Goal: Task Accomplishment & Management: Use online tool/utility

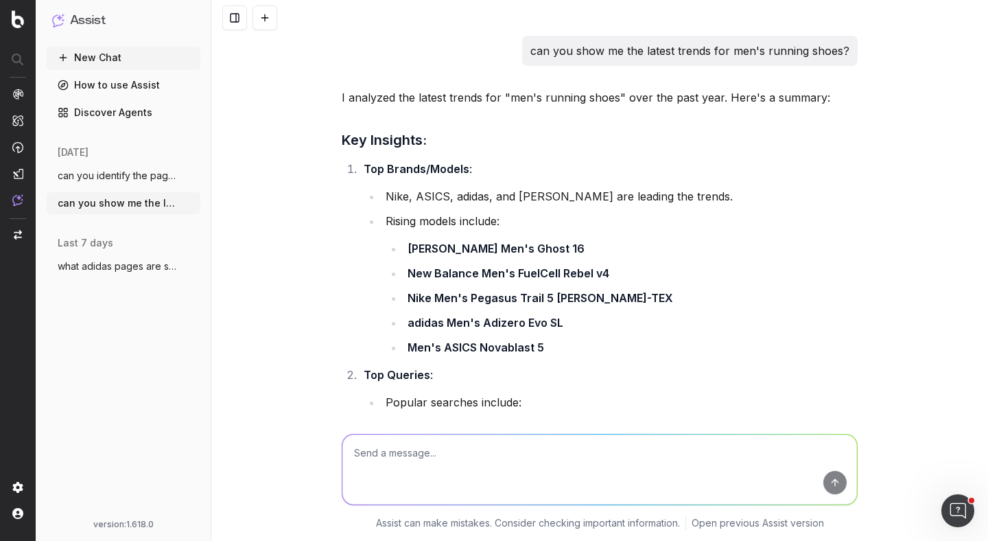
click at [115, 57] on button "New Chat" at bounding box center [124, 58] width 154 height 22
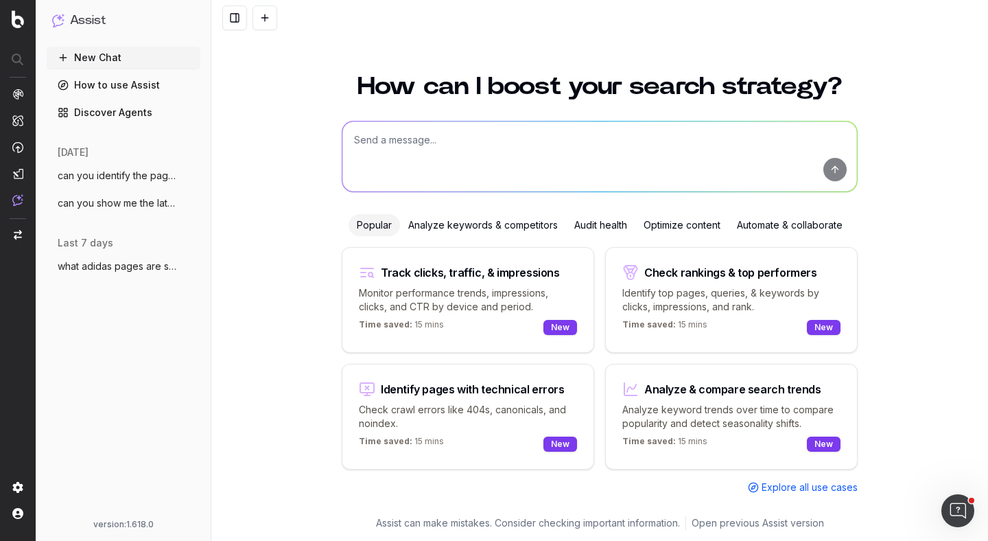
click at [156, 109] on link "Discover Agents" at bounding box center [124, 113] width 154 height 22
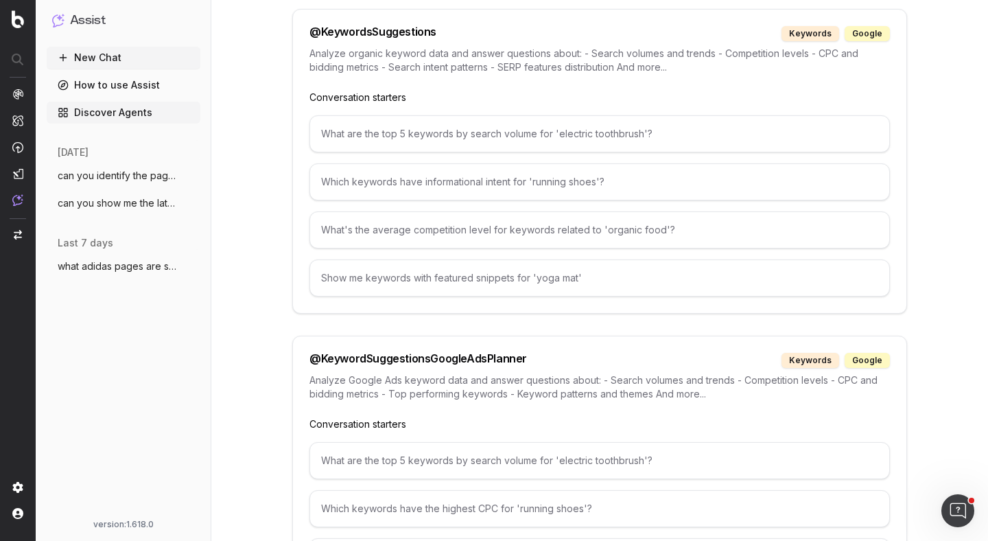
scroll to position [4333, 0]
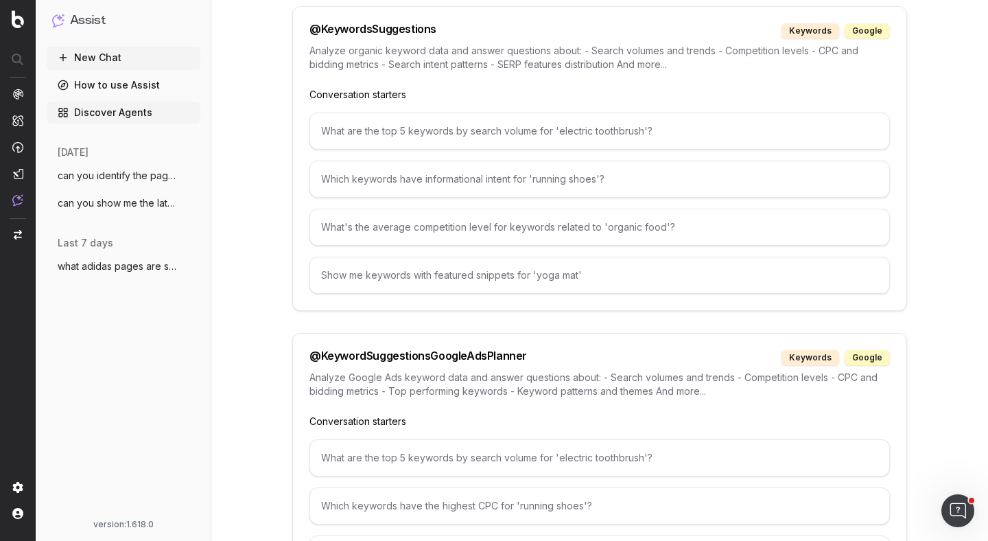
click at [114, 89] on link "How to use Assist" at bounding box center [124, 85] width 154 height 22
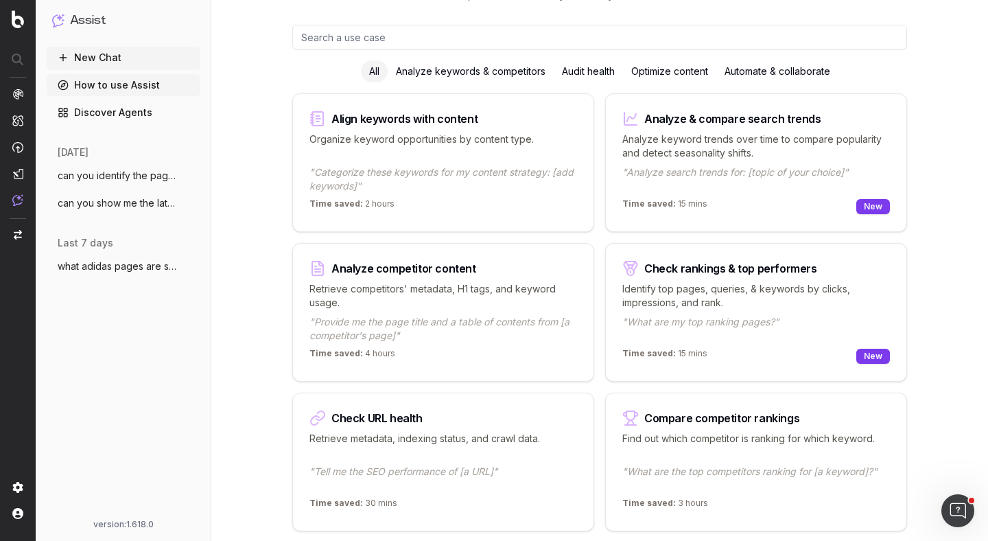
scroll to position [125, 0]
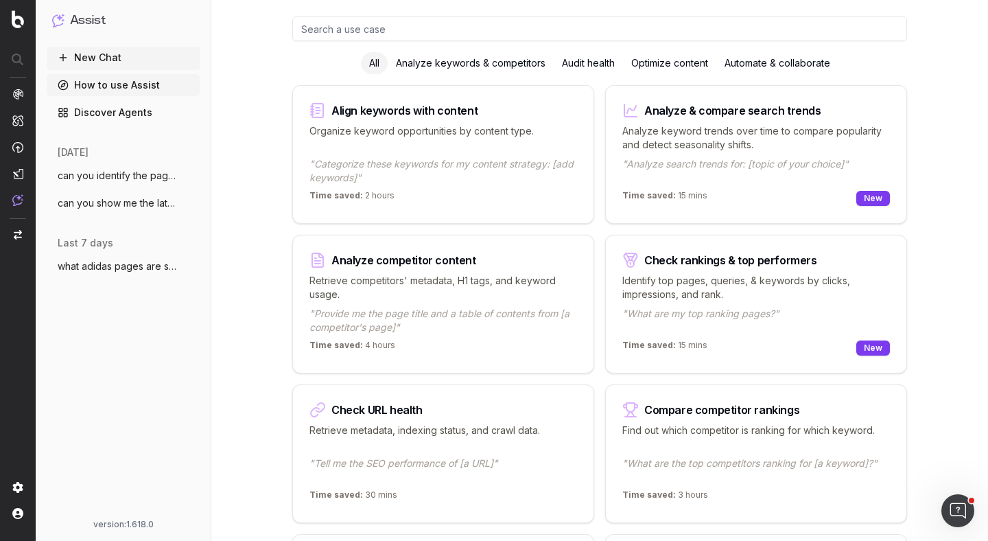
click at [683, 64] on div "Optimize content" at bounding box center [669, 63] width 93 height 22
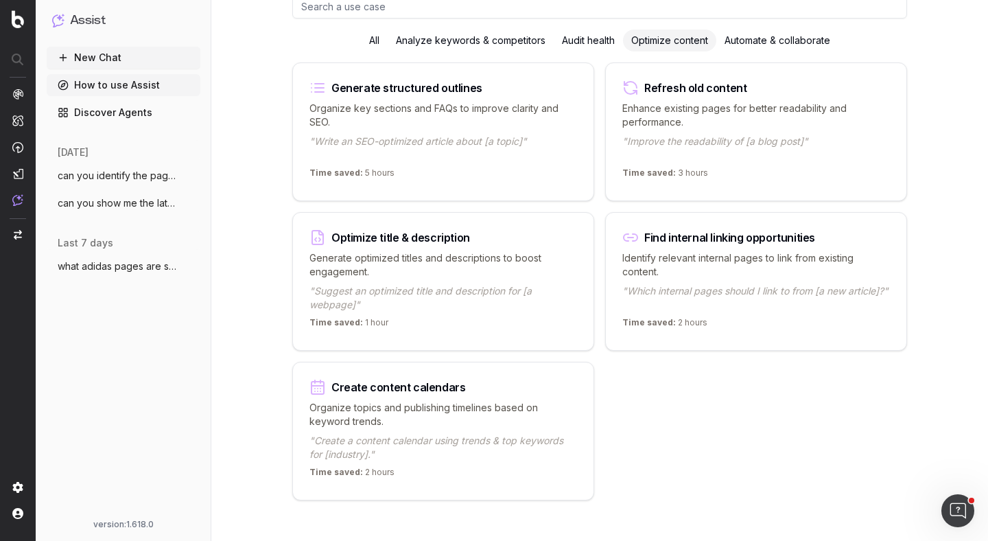
scroll to position [152, 0]
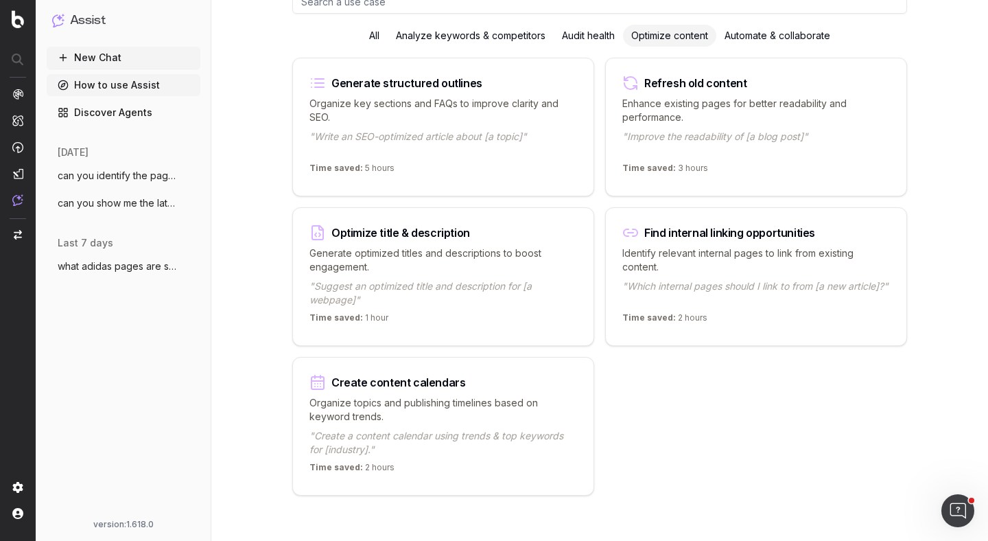
click at [528, 38] on div "Analyze keywords & competitors" at bounding box center [471, 36] width 166 height 22
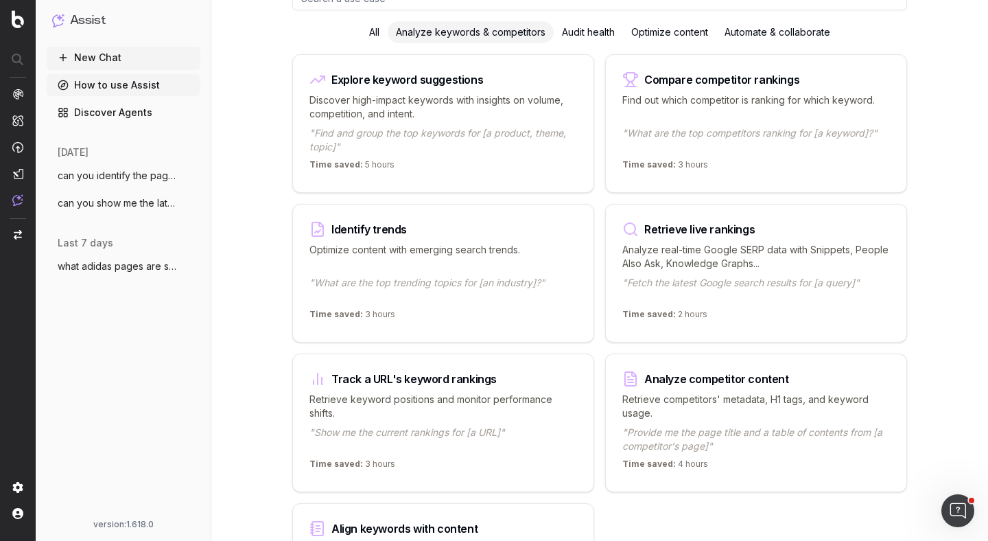
scroll to position [159, 0]
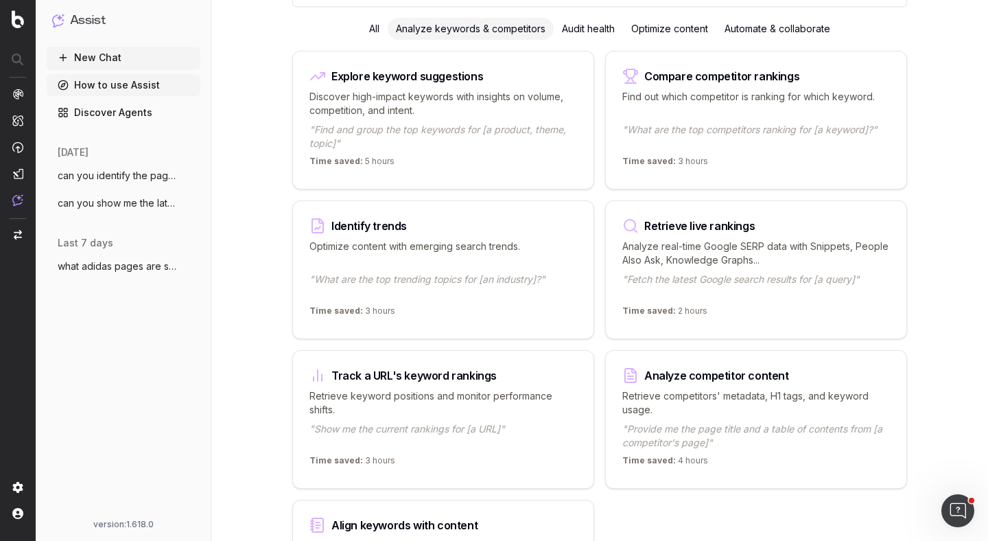
click at [83, 213] on button "can you show me the latest trends for me" at bounding box center [124, 203] width 154 height 22
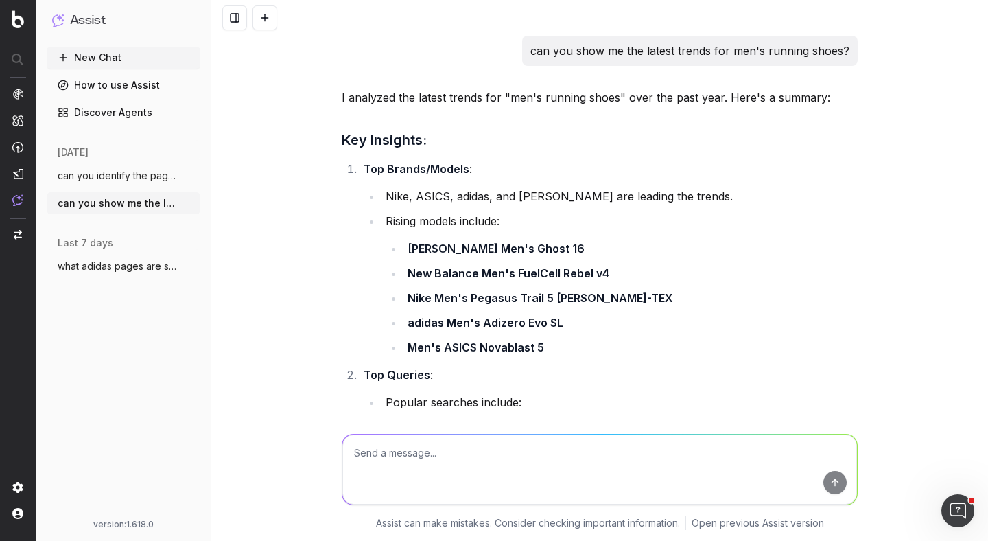
scroll to position [8111, 0]
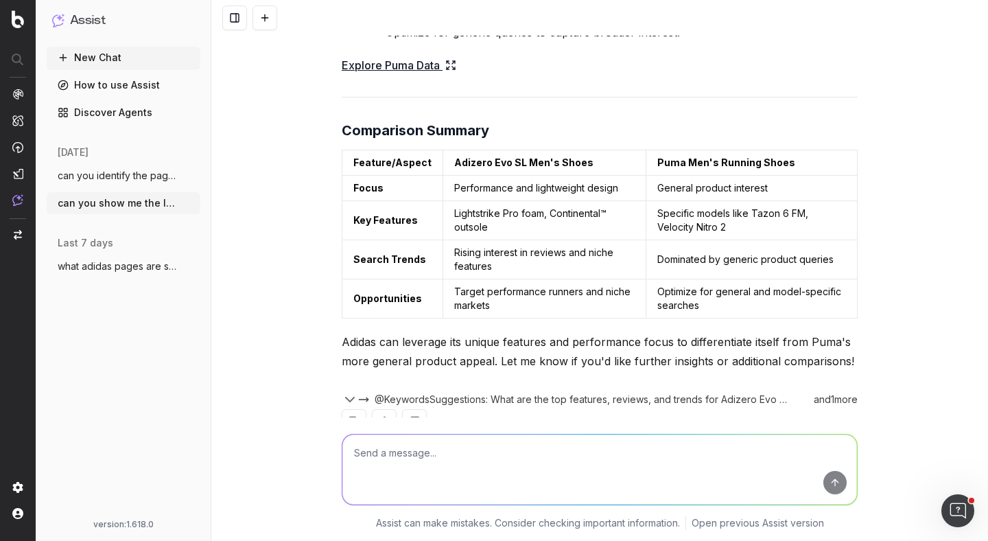
click at [83, 203] on span "can you show me the latest trends for me" at bounding box center [118, 203] width 121 height 14
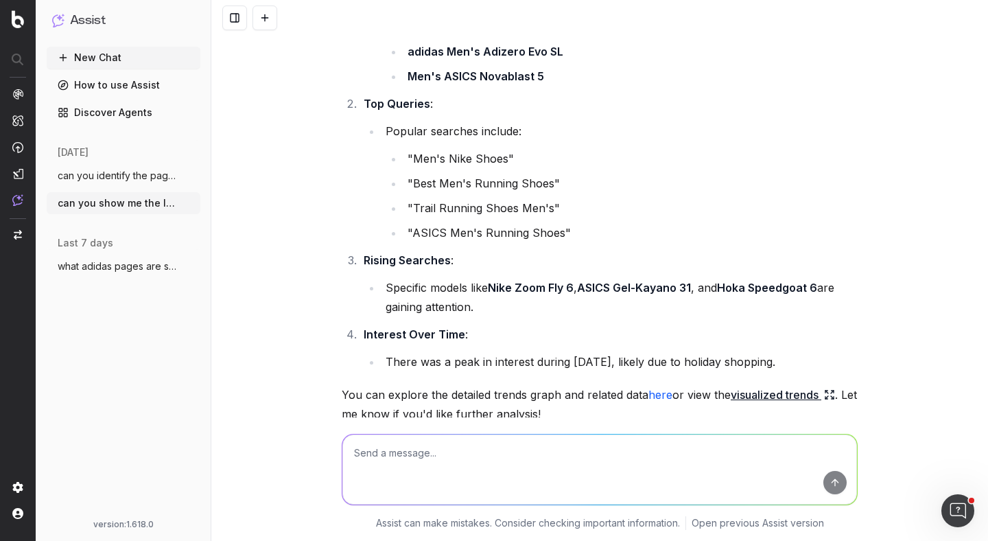
scroll to position [287, 0]
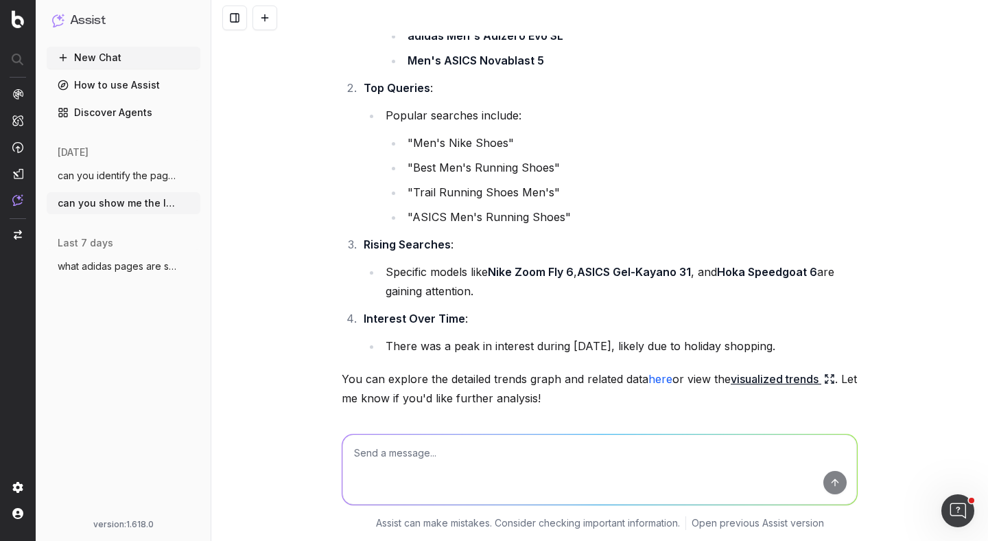
click at [780, 379] on link "visualized trends" at bounding box center [783, 378] width 104 height 19
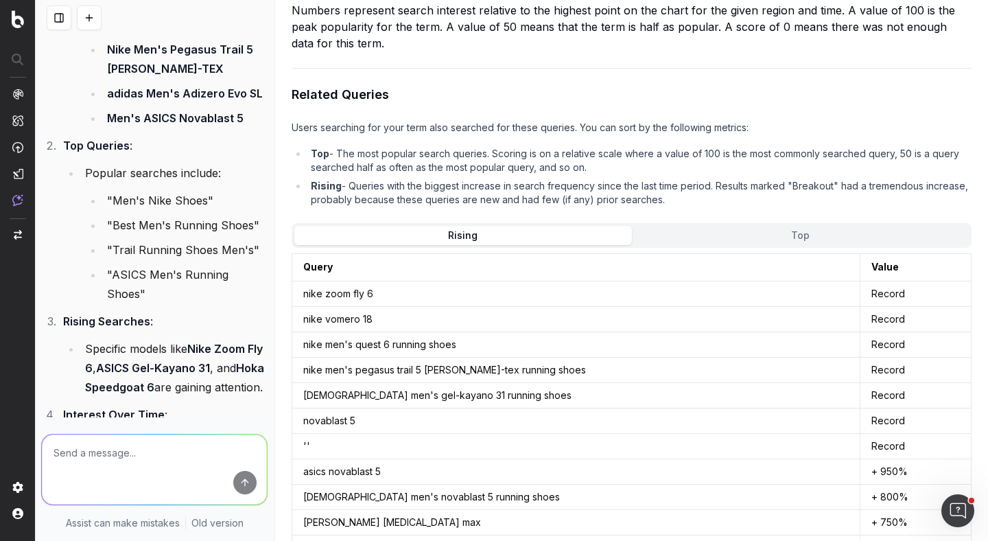
scroll to position [0, 0]
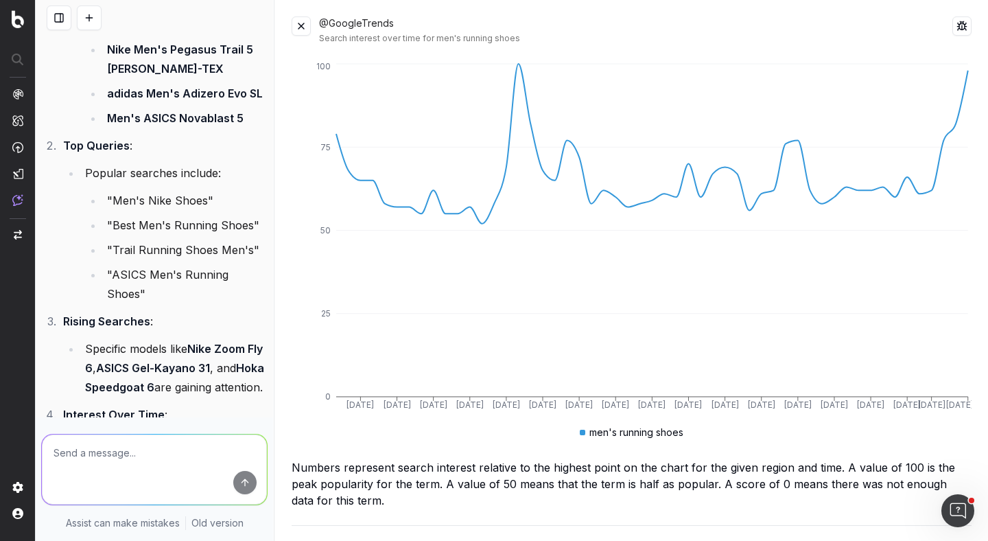
click at [304, 23] on button at bounding box center [301, 25] width 19 height 19
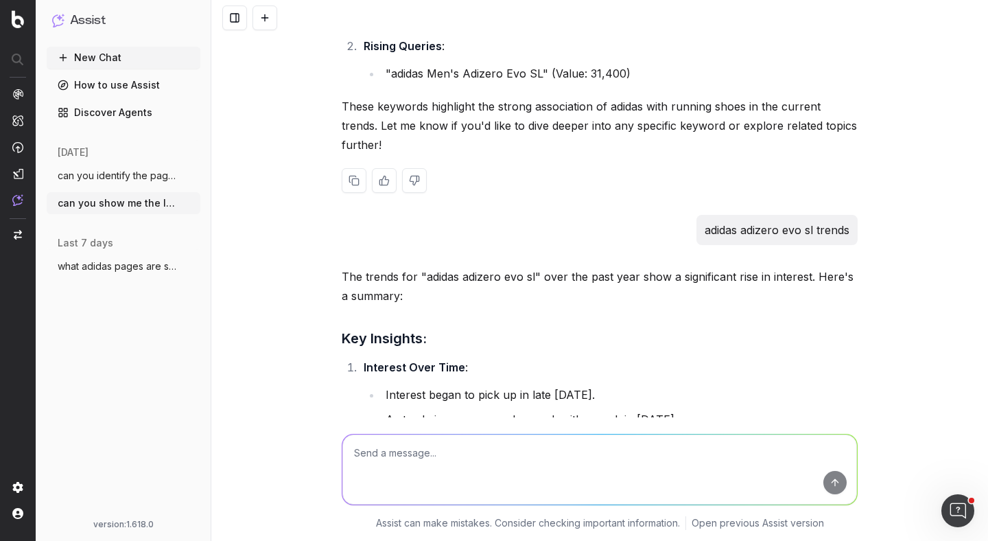
scroll to position [1045, 0]
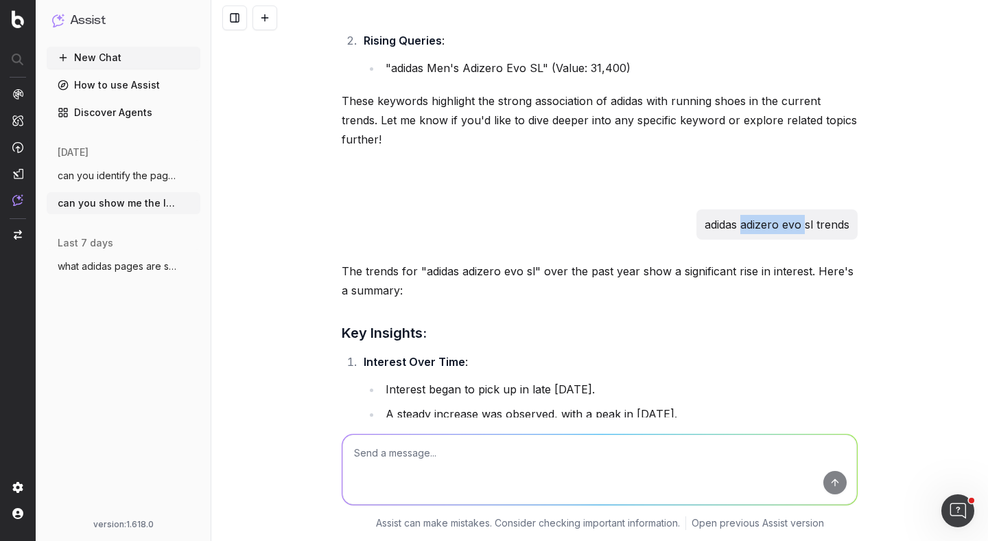
drag, startPoint x: 743, startPoint y: 200, endPoint x: 807, endPoint y: 200, distance: 64.5
click at [807, 215] on p "adidas adizero evo sl trends" at bounding box center [777, 224] width 145 height 19
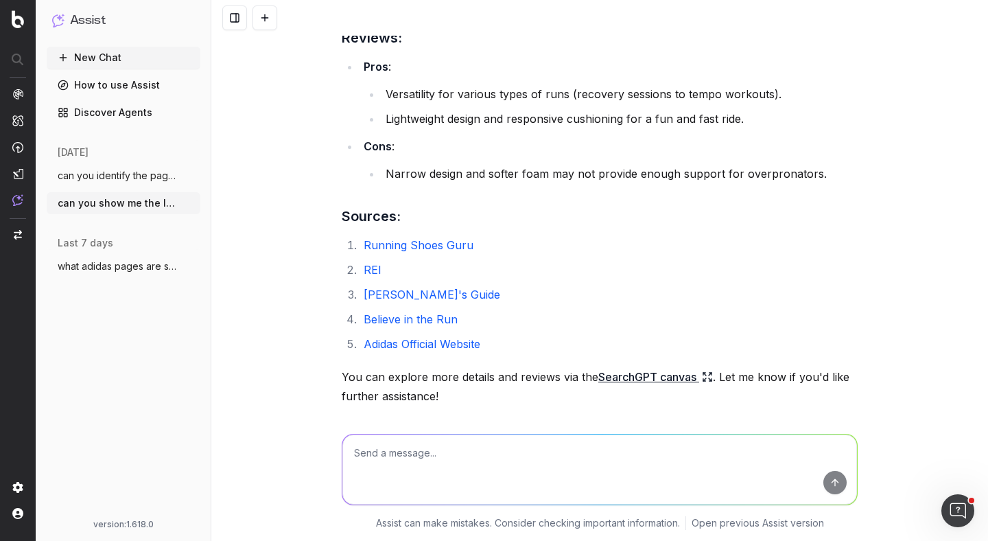
scroll to position [2508, 0]
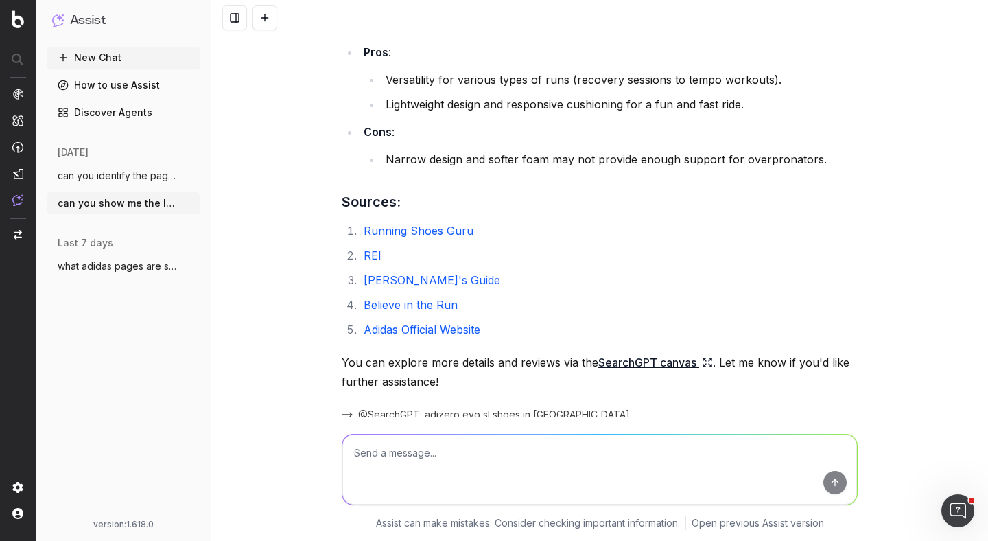
click at [459, 408] on span "@SearchGPT: adizero evo sl shoes in US" at bounding box center [494, 415] width 272 height 14
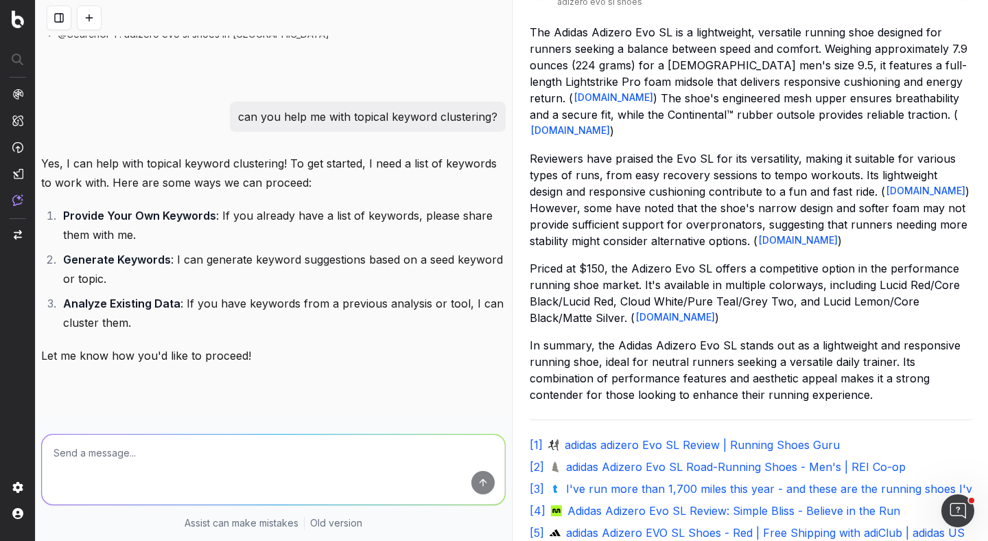
scroll to position [0, 0]
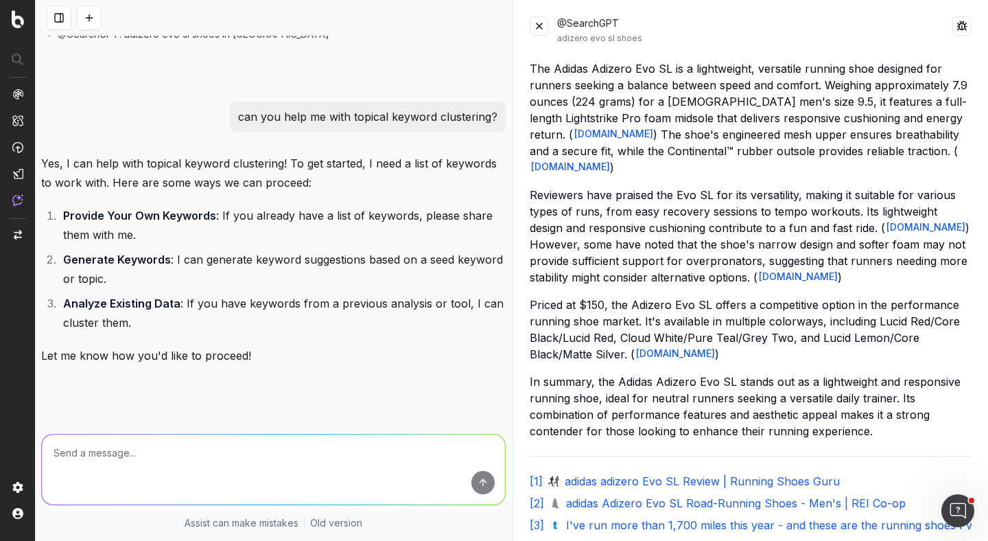
click at [541, 25] on button at bounding box center [539, 25] width 19 height 19
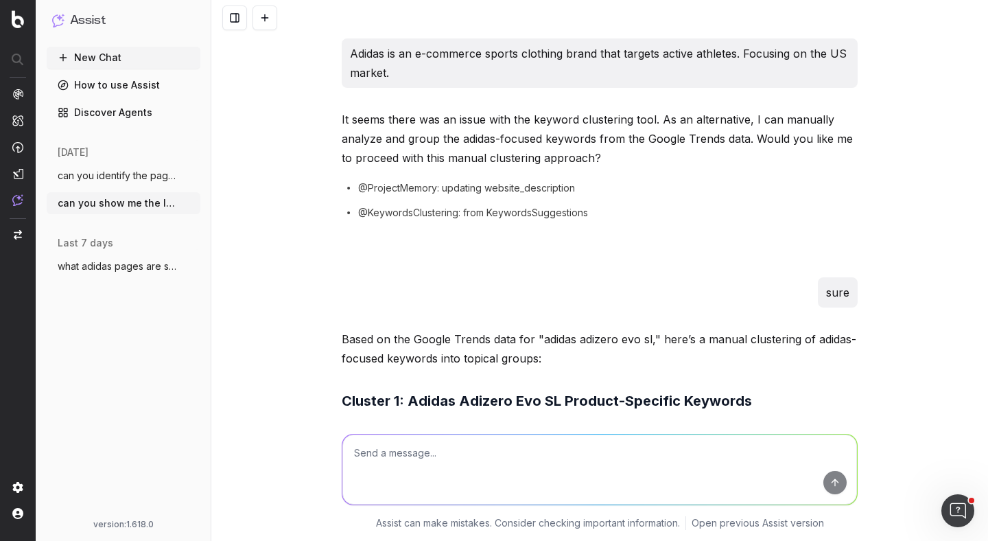
scroll to position [3472, 0]
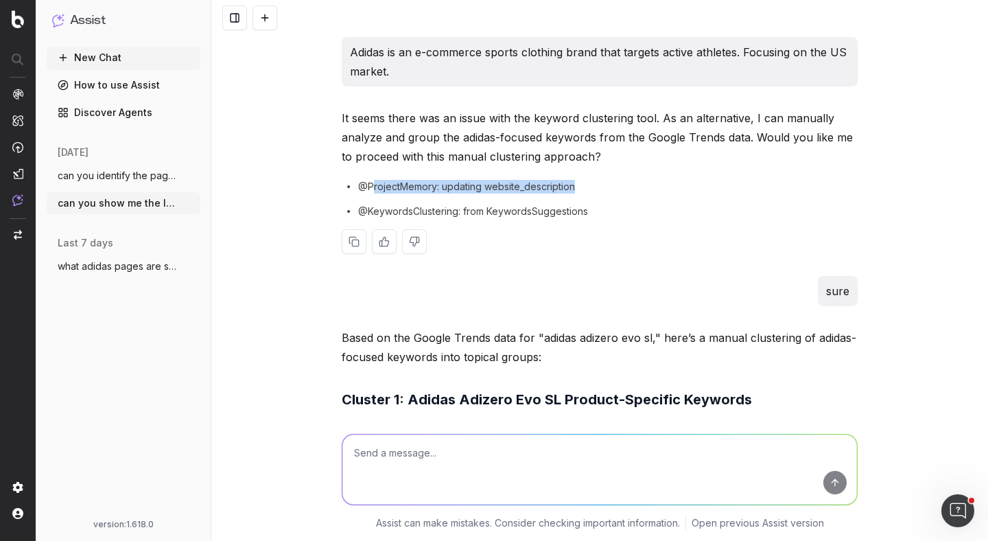
drag, startPoint x: 373, startPoint y: 165, endPoint x: 577, endPoint y: 172, distance: 204.7
click at [577, 180] on div "@ProjectMemory: updating website_description" at bounding box center [600, 187] width 516 height 14
click at [678, 180] on div "@ProjectMemory: updating website_description" at bounding box center [600, 187] width 516 height 14
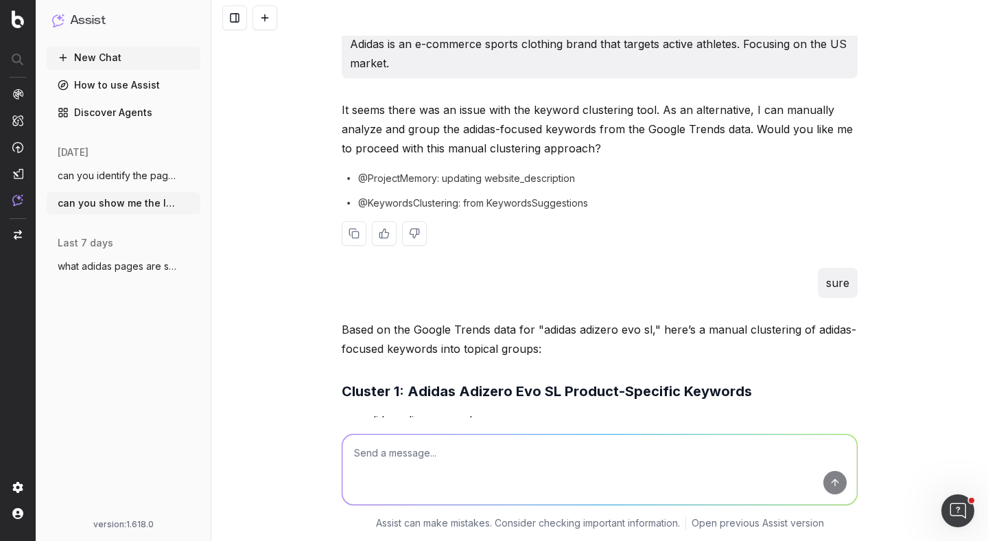
scroll to position [3483, 0]
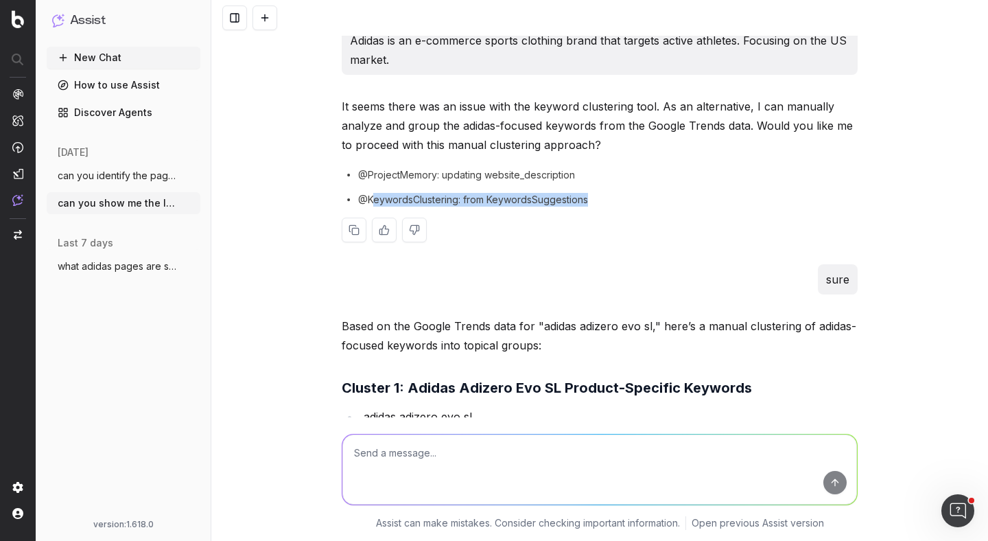
drag, startPoint x: 371, startPoint y: 181, endPoint x: 657, endPoint y: 203, distance: 286.4
click at [657, 203] on div "It seems there was an issue with the keyword clustering tool. As an alternative…" at bounding box center [600, 180] width 516 height 167
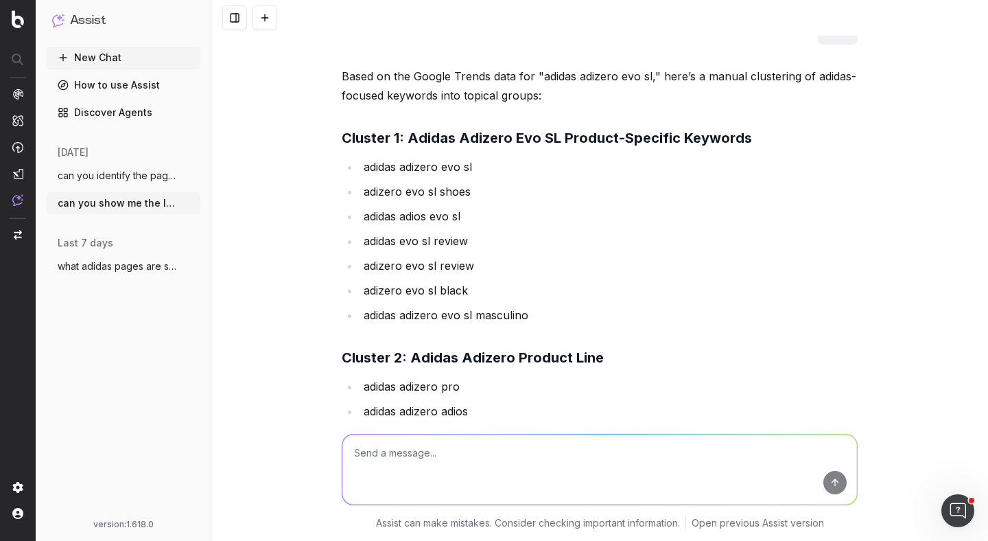
scroll to position [3737, 0]
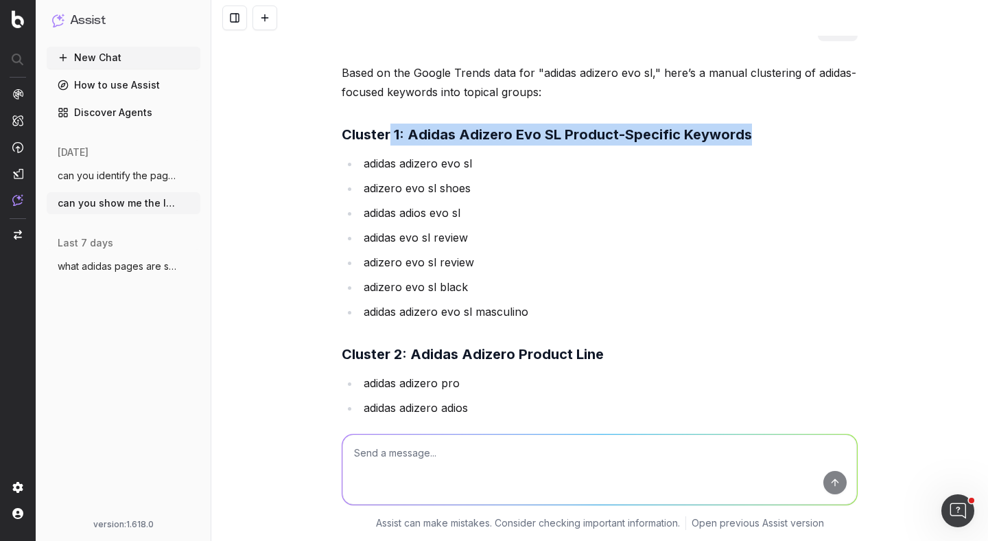
drag, startPoint x: 390, startPoint y: 111, endPoint x: 743, endPoint y: 118, distance: 353.6
click at [743, 126] on strong "Cluster 1: Adidas Adizero Evo SL Product-Specific Keywords" at bounding box center [547, 134] width 410 height 16
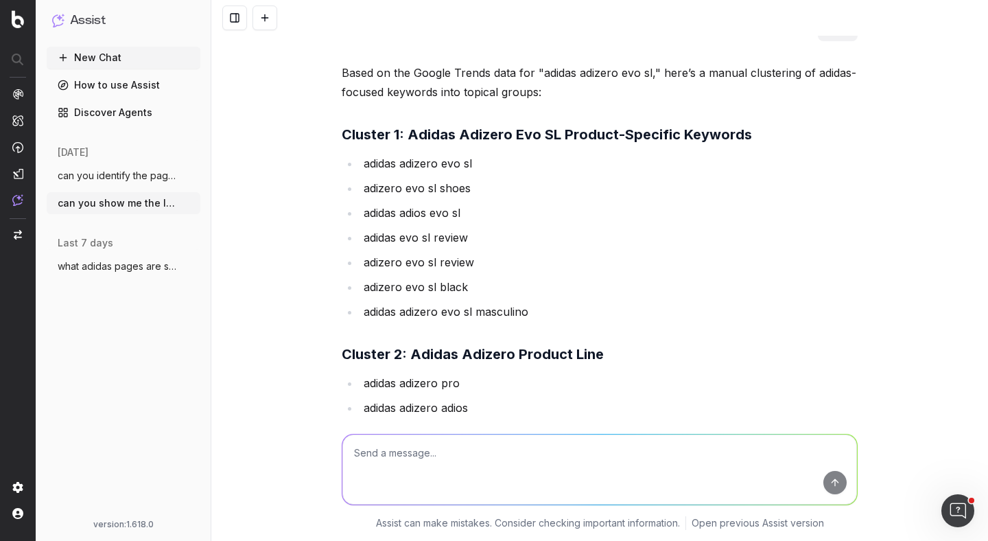
drag, startPoint x: 526, startPoint y: 336, endPoint x: 669, endPoint y: 336, distance: 142.1
click at [669, 343] on h3 "Cluster 2: Adidas Adizero Product Line" at bounding box center [600, 354] width 516 height 22
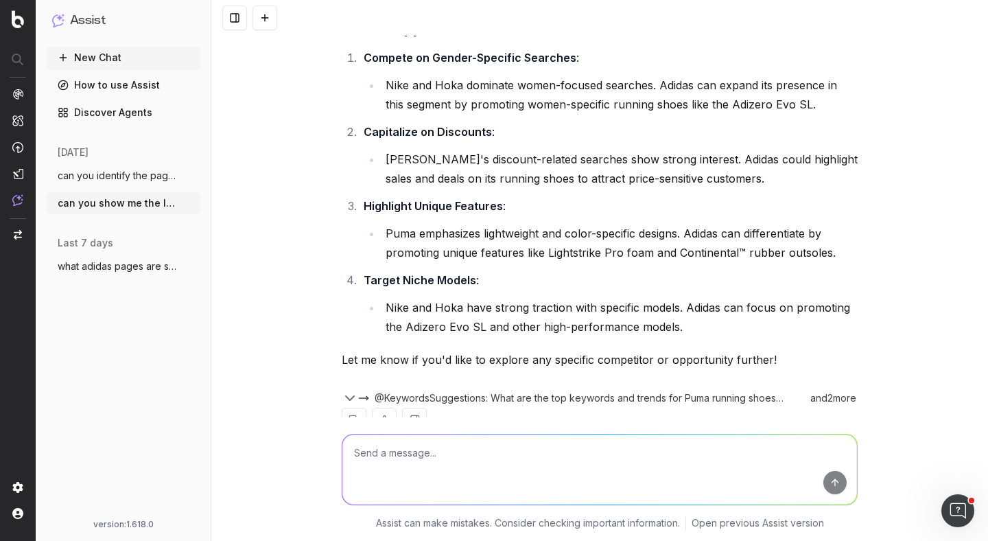
scroll to position [6907, 0]
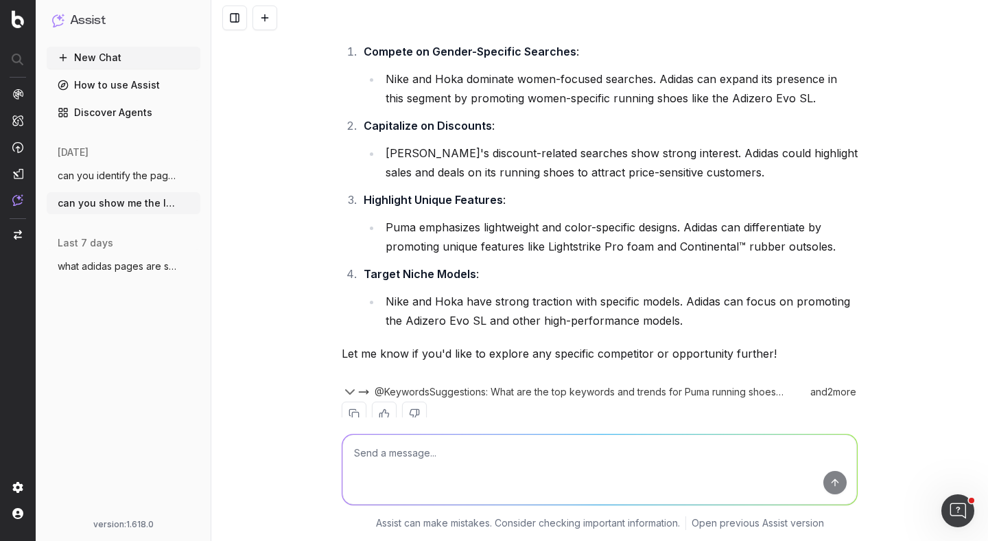
click at [476, 385] on span "@KeywordsSuggestions: What are the top keywords and trends for Puma running sho…" at bounding box center [581, 392] width 413 height 14
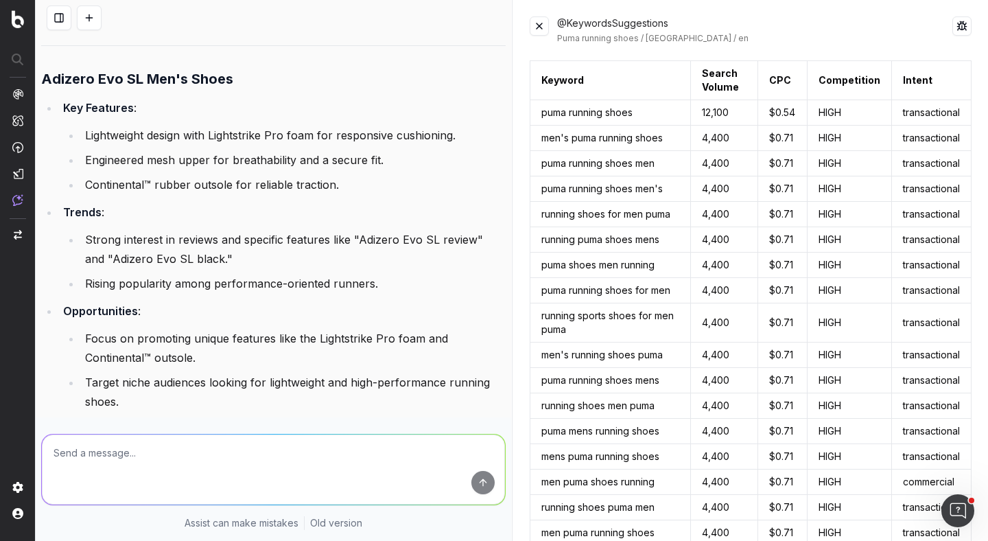
scroll to position [7679, 0]
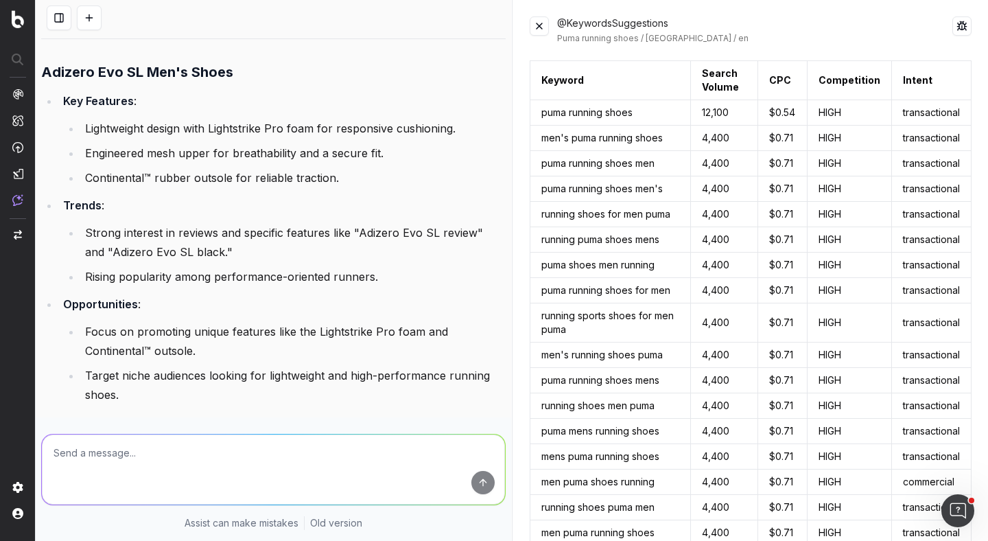
click at [143, 418] on link "Explore Adizero Evo SL Data" at bounding box center [124, 427] width 166 height 19
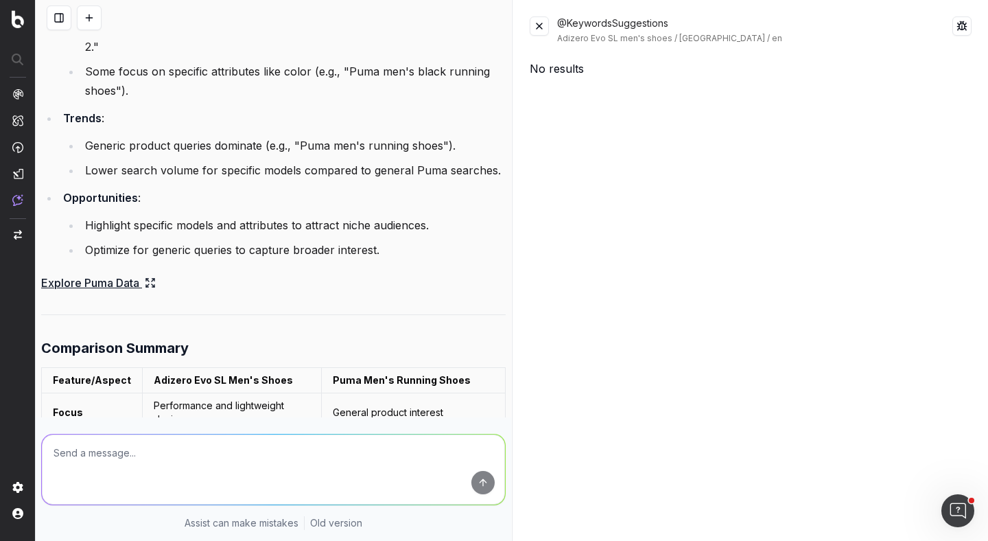
scroll to position [8204, 0]
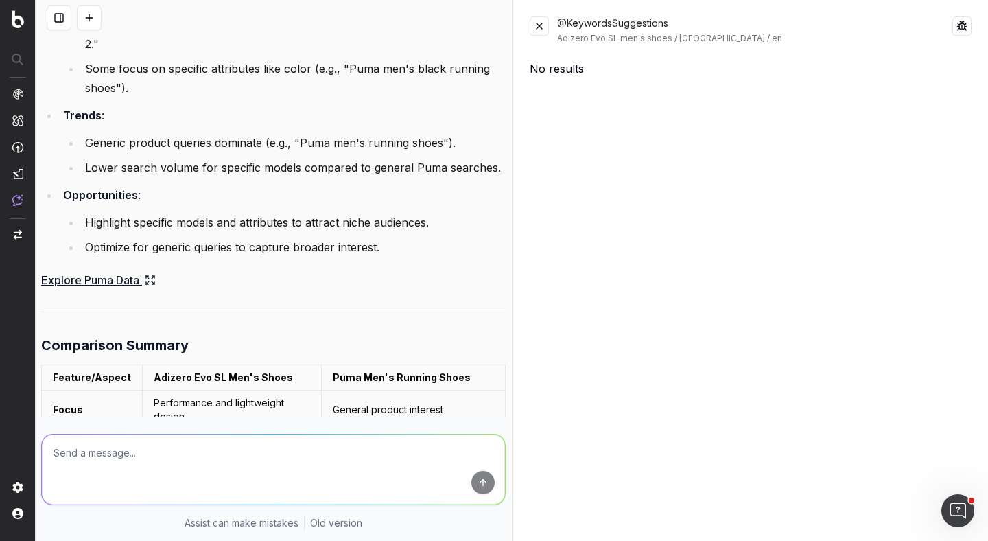
click at [547, 23] on button at bounding box center [539, 25] width 19 height 19
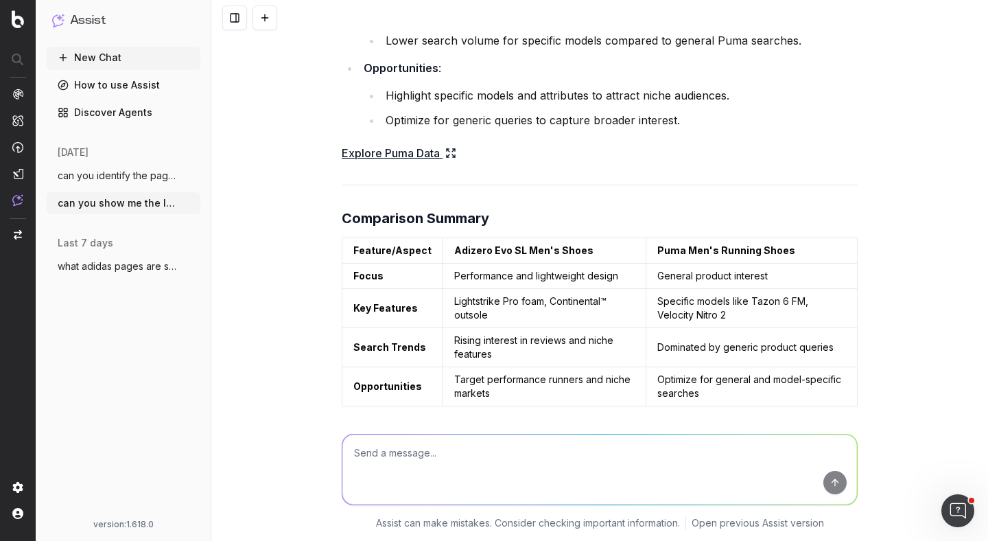
scroll to position [8111, 0]
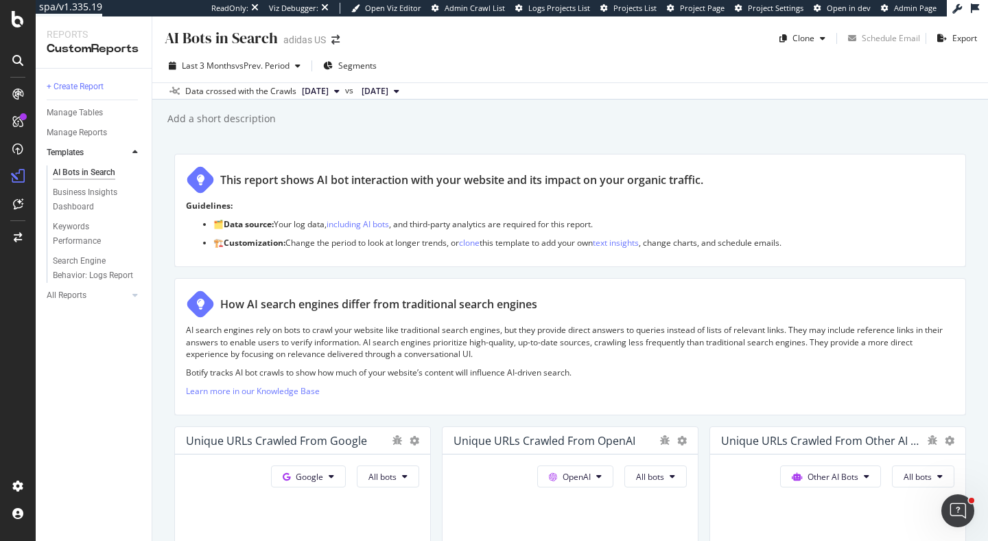
scroll to position [535, 0]
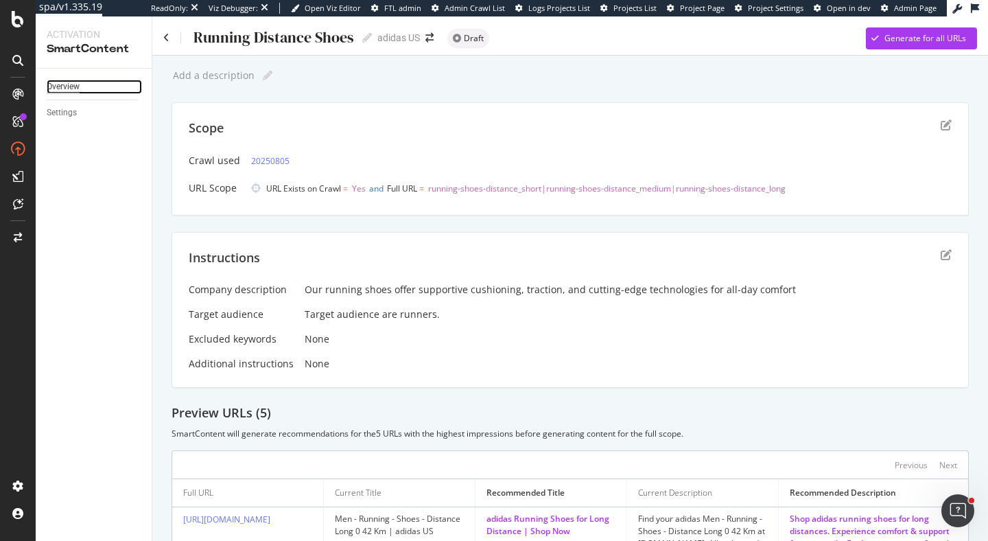
click at [69, 84] on div "Overview" at bounding box center [63, 87] width 33 height 14
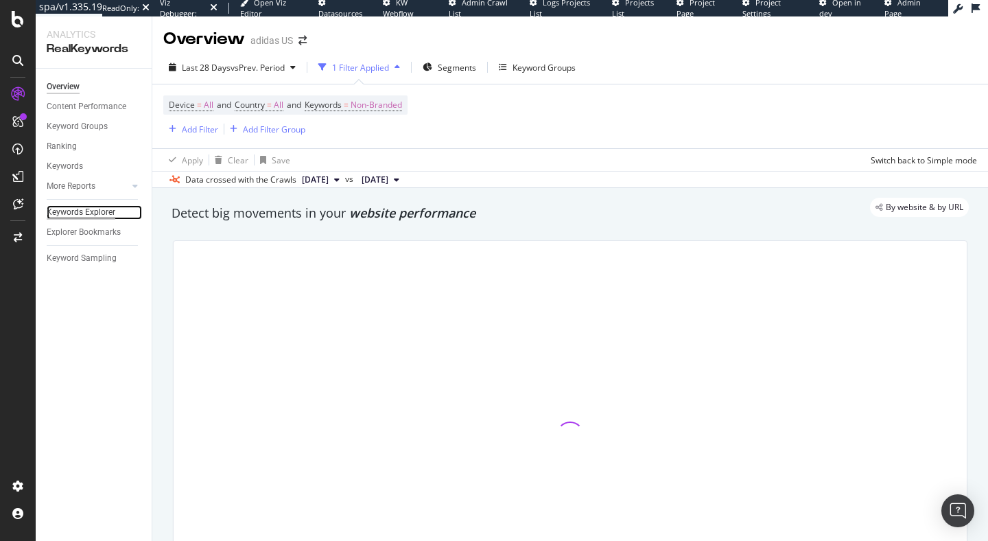
click at [104, 213] on div "Keywords Explorer" at bounding box center [81, 212] width 69 height 14
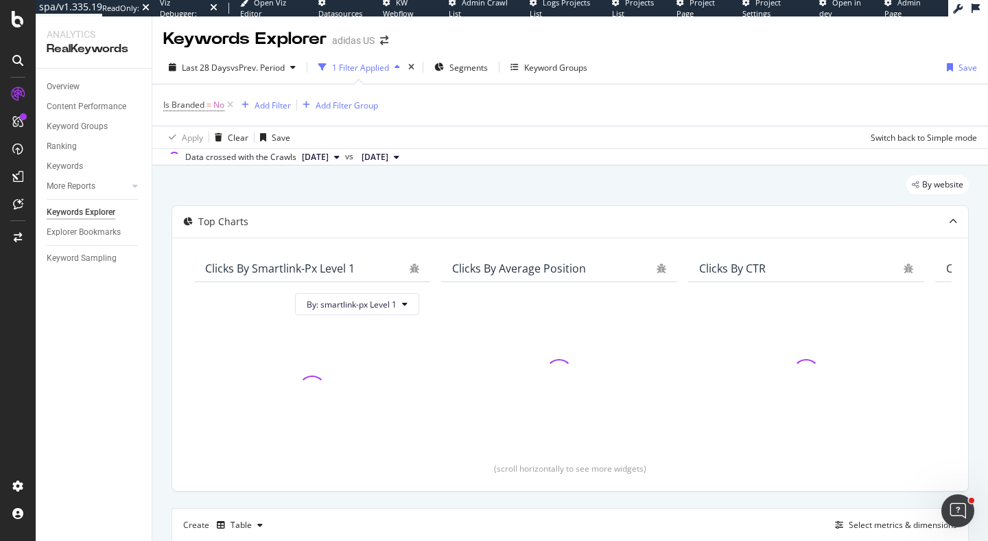
click at [71, 78] on div "Overview" at bounding box center [99, 87] width 105 height 20
click at [71, 86] on div "Overview" at bounding box center [63, 87] width 33 height 14
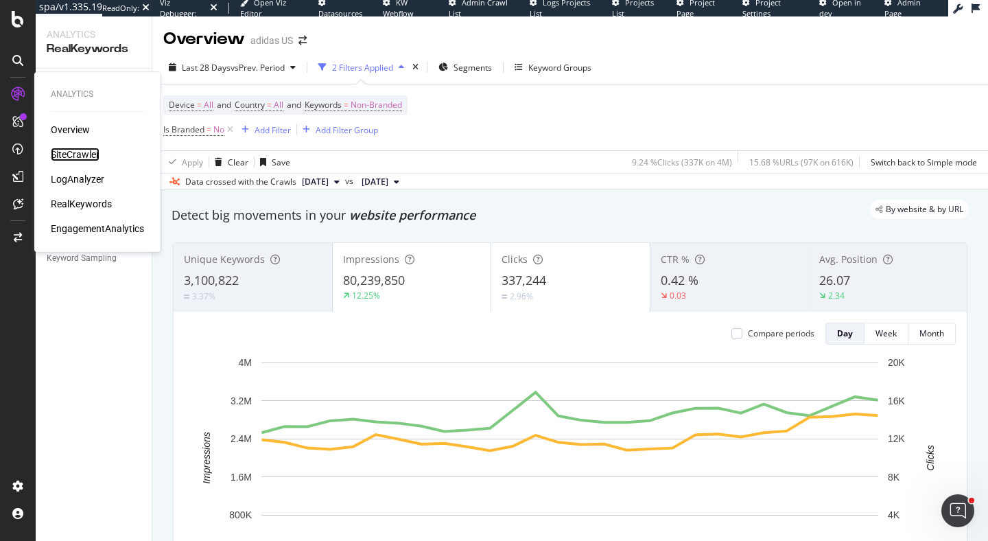
click at [84, 153] on div "SiteCrawler" at bounding box center [75, 155] width 49 height 14
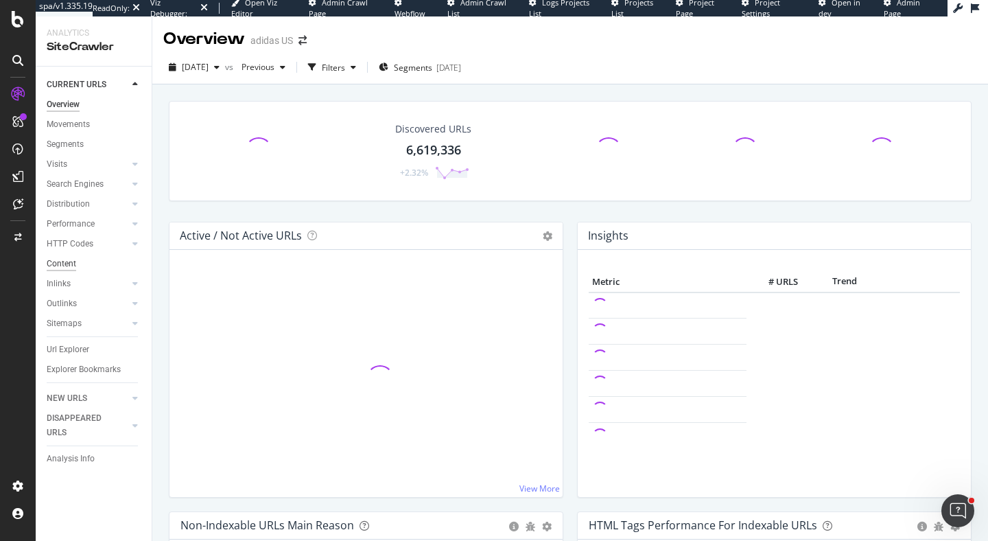
click at [65, 265] on div "Content" at bounding box center [62, 264] width 30 height 14
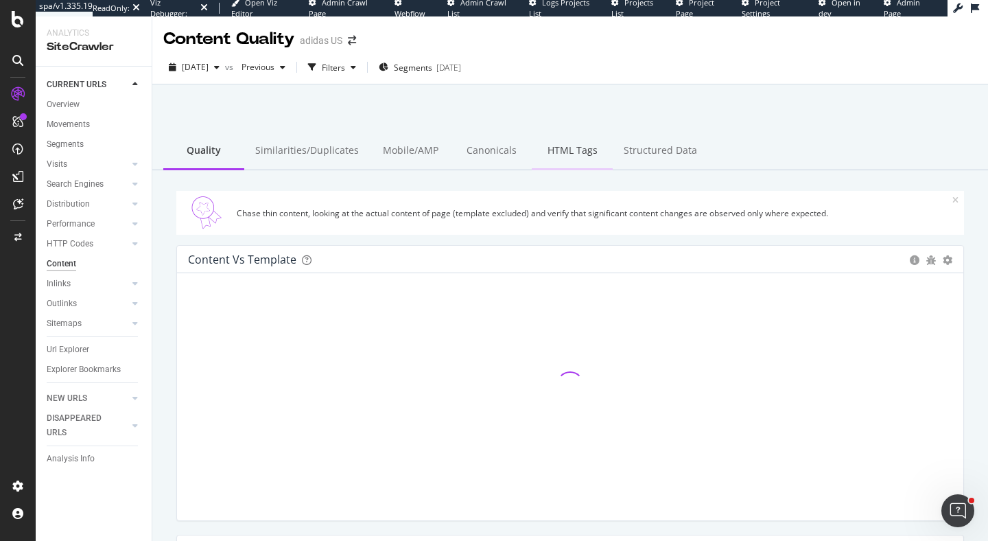
click at [558, 152] on div "HTML Tags" at bounding box center [572, 151] width 81 height 38
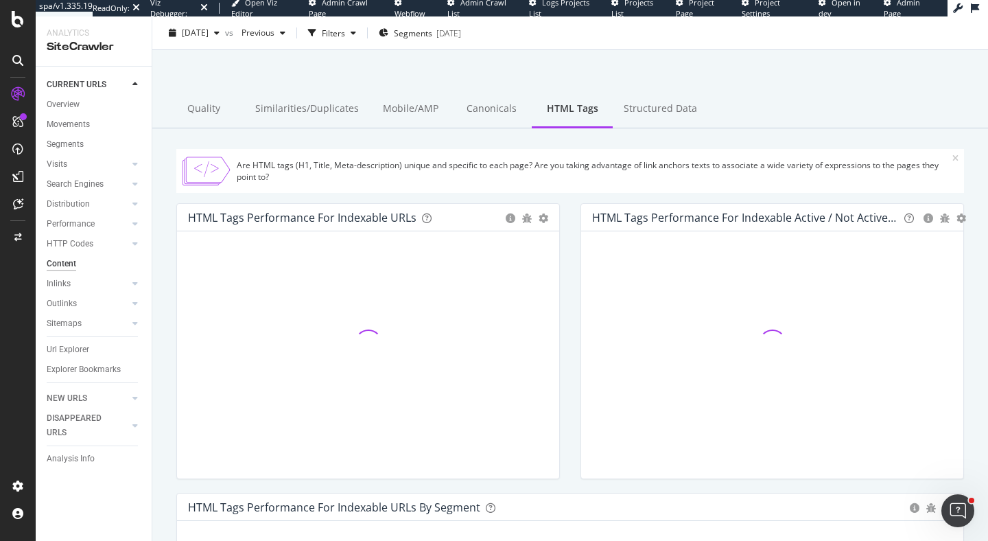
scroll to position [144, 0]
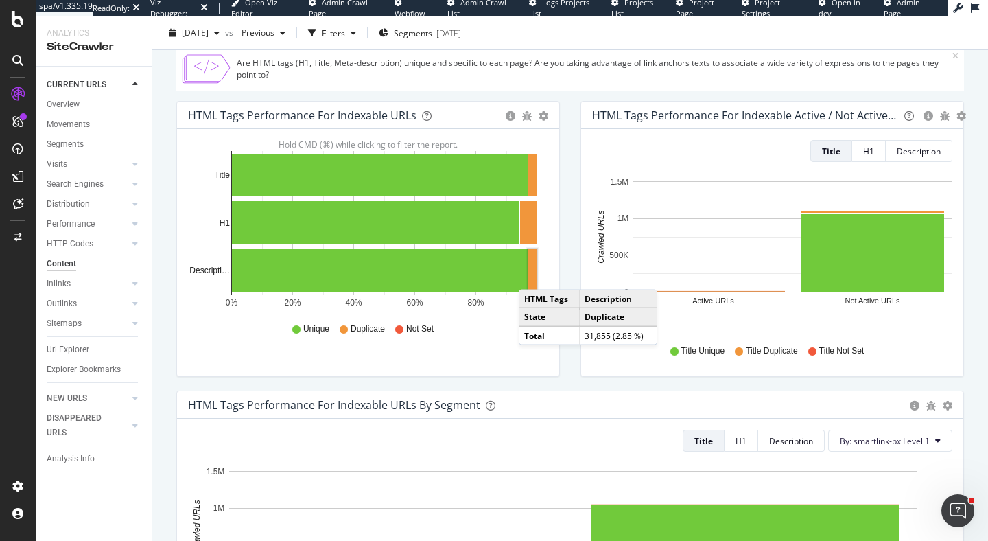
click at [533, 276] on rect "A chart." at bounding box center [533, 270] width 8 height 43
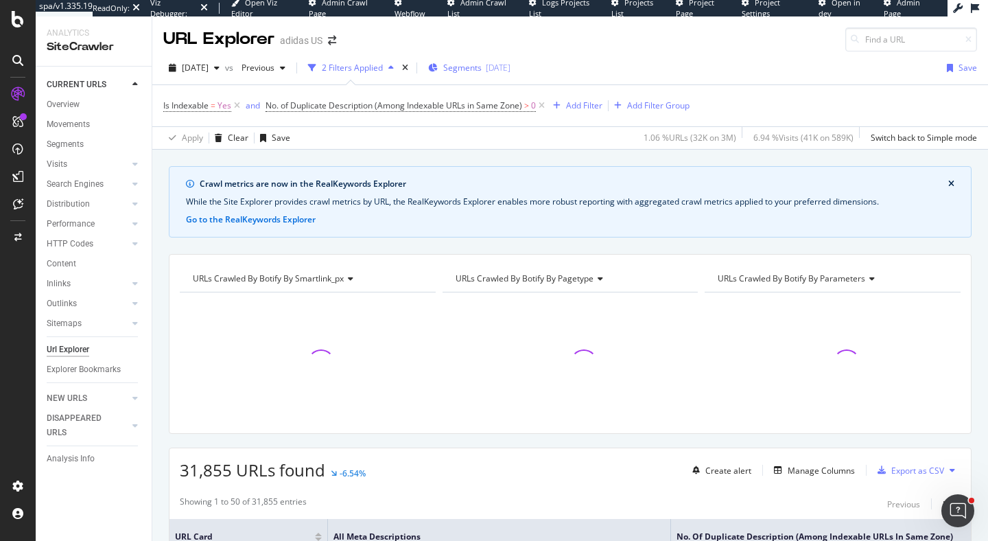
click at [482, 67] on span "Segments" at bounding box center [462, 68] width 38 height 12
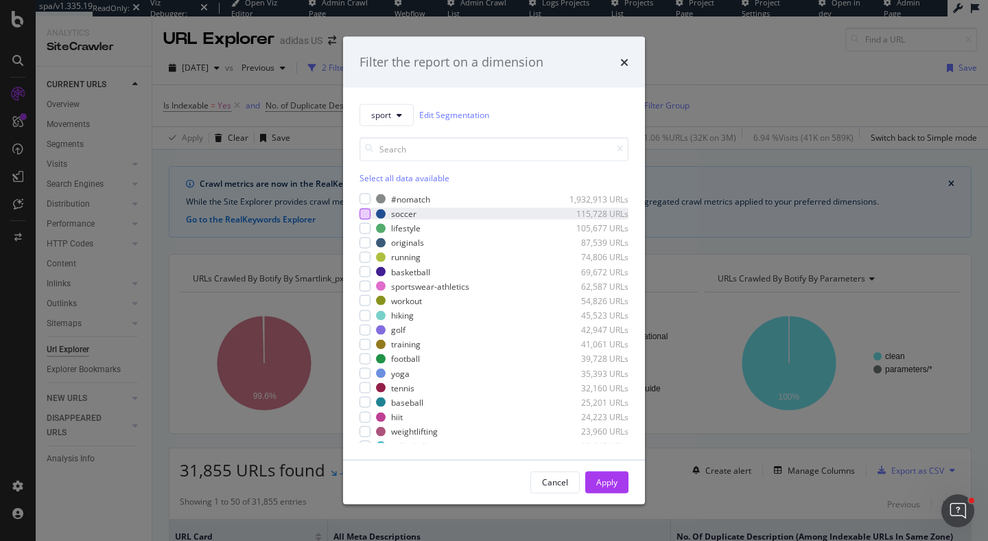
click at [365, 210] on div "modal" at bounding box center [365, 213] width 11 height 11
click at [611, 484] on div "Apply" at bounding box center [606, 482] width 21 height 12
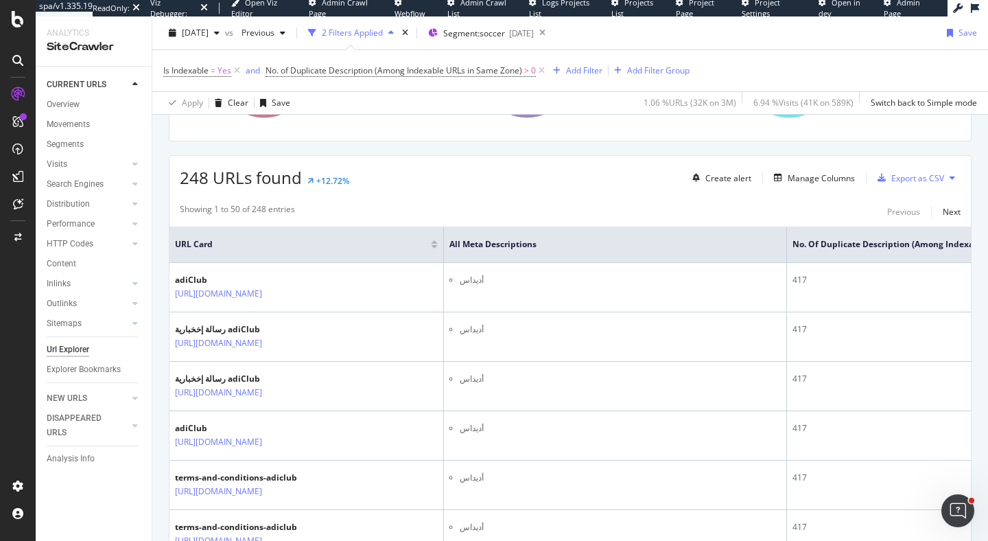
scroll to position [295, 0]
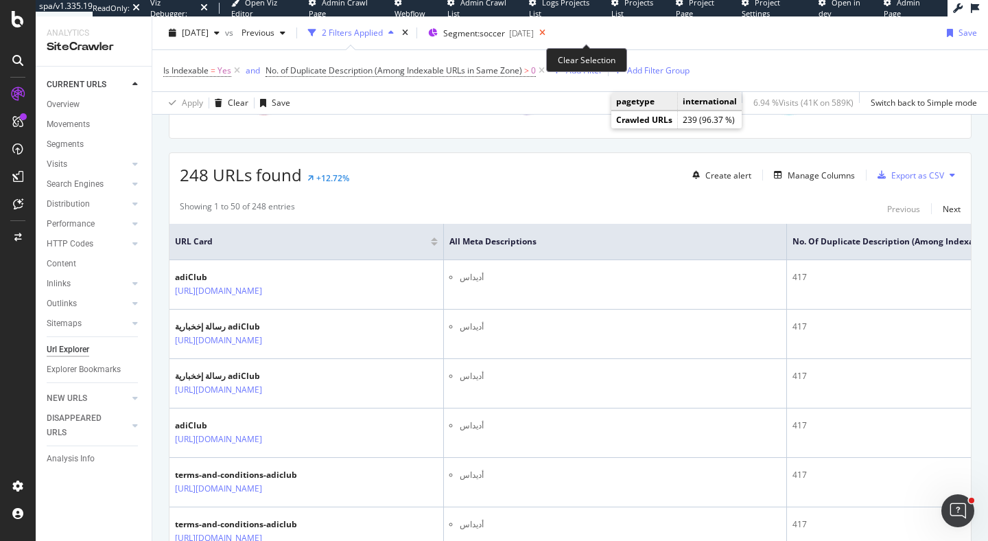
click at [551, 31] on icon at bounding box center [542, 32] width 17 height 19
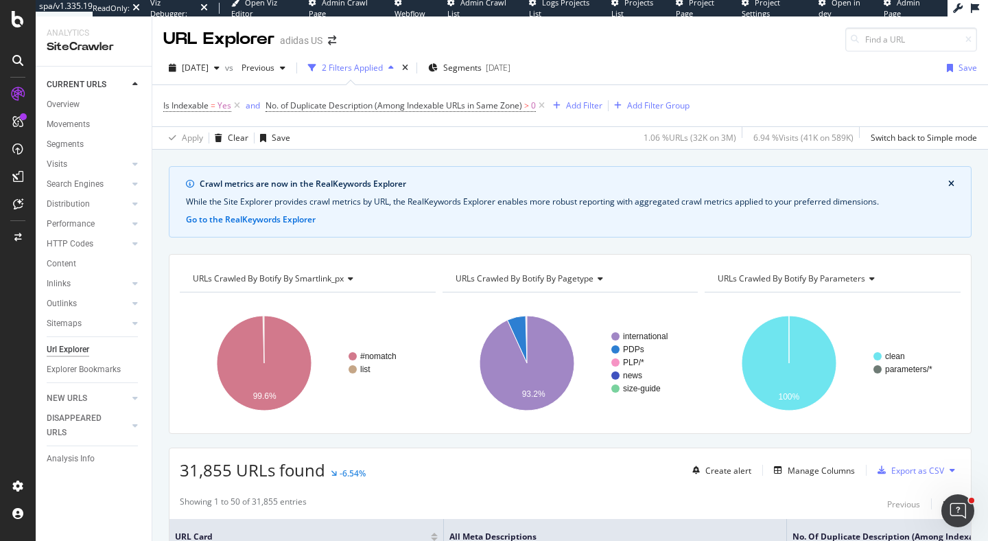
click at [590, 283] on span "URLs Crawled By Botify By pagetype" at bounding box center [525, 278] width 138 height 12
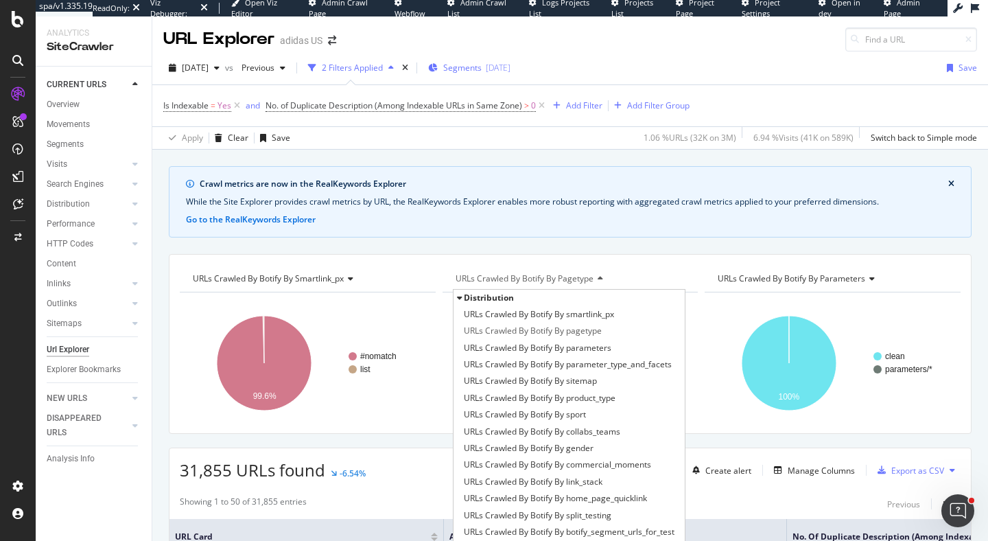
click at [482, 65] on span "Segments" at bounding box center [462, 68] width 38 height 12
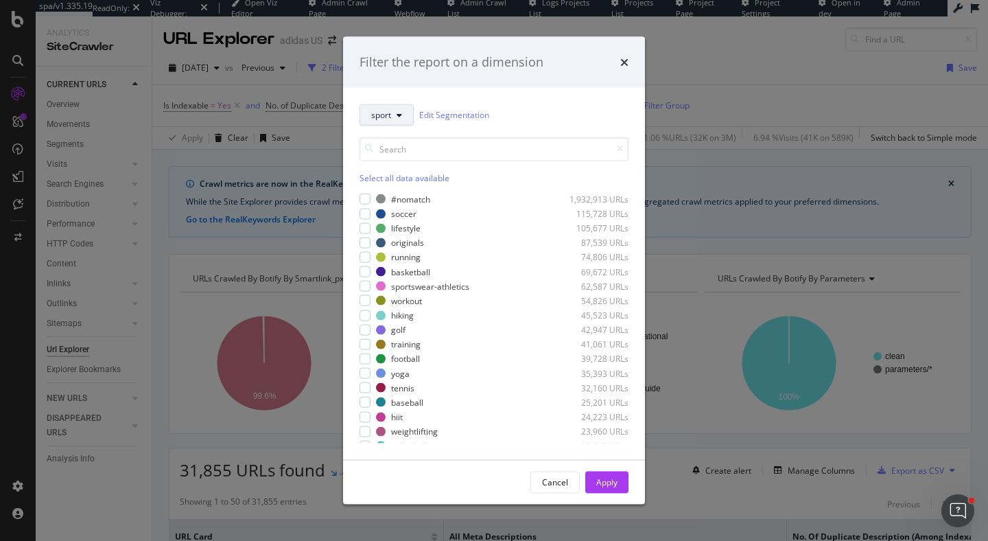
click at [388, 123] on button "sport" at bounding box center [387, 115] width 54 height 22
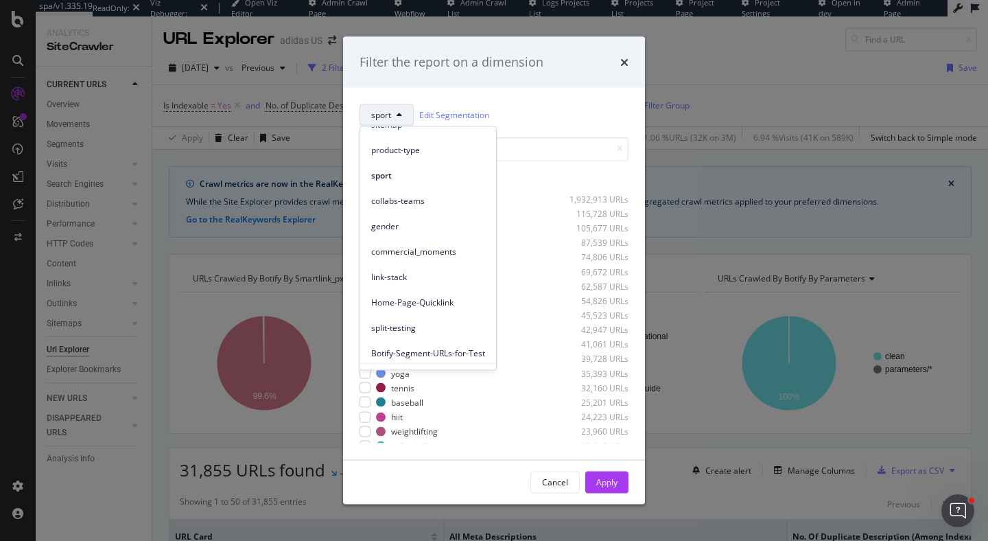
scroll to position [187, 0]
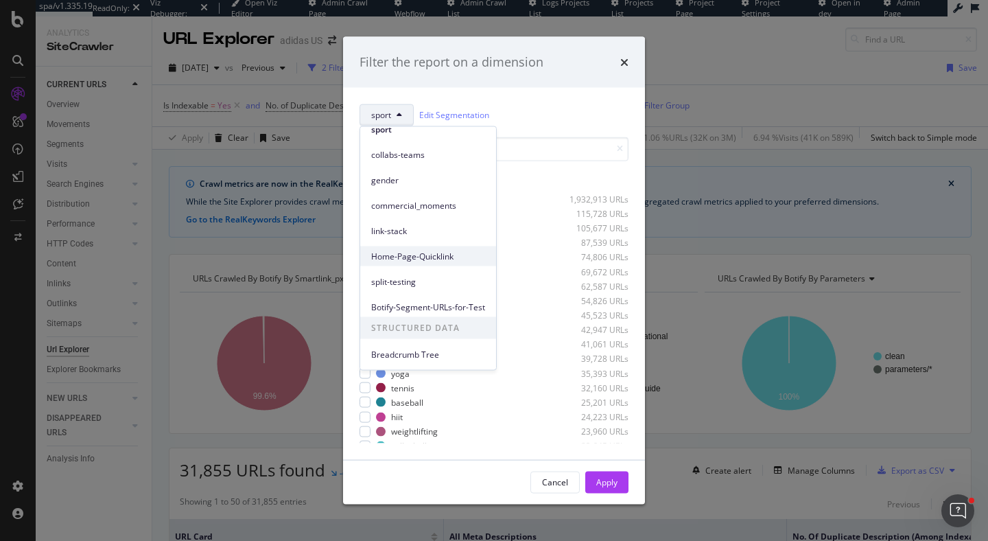
click at [398, 255] on span "Home-Page-Quicklink" at bounding box center [428, 256] width 114 height 12
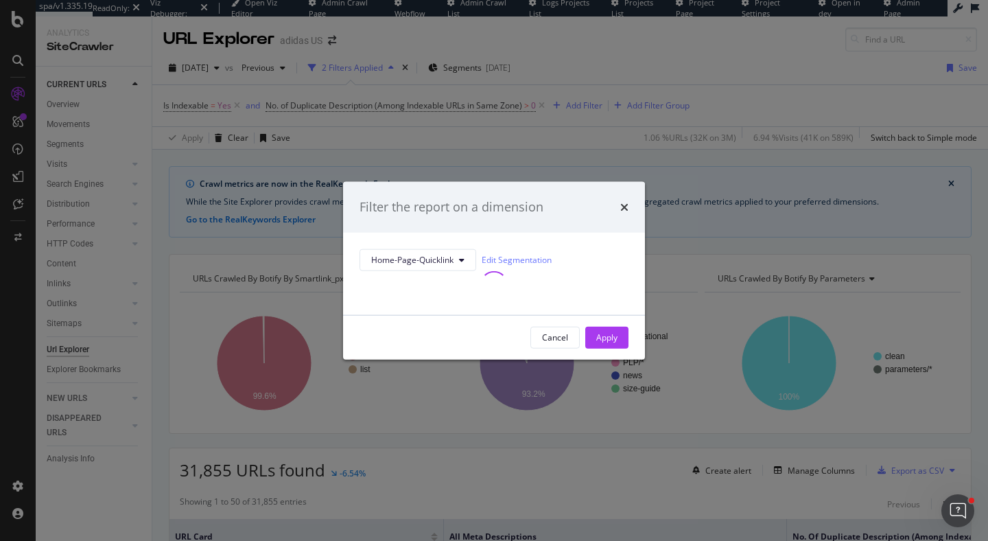
click at [620, 198] on div "Filter the report on a dimension" at bounding box center [494, 207] width 269 height 18
click at [622, 201] on icon "times" at bounding box center [625, 206] width 8 height 11
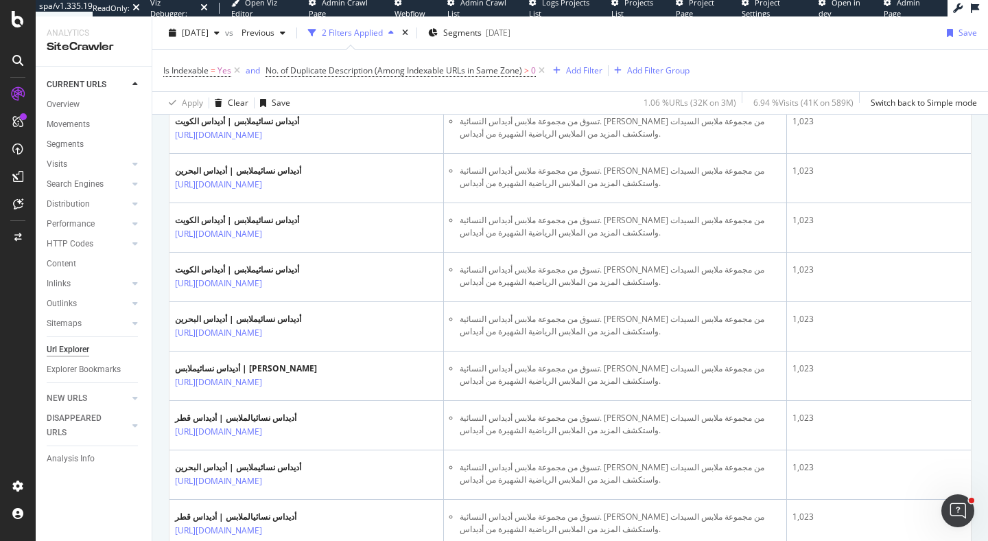
scroll to position [0, 0]
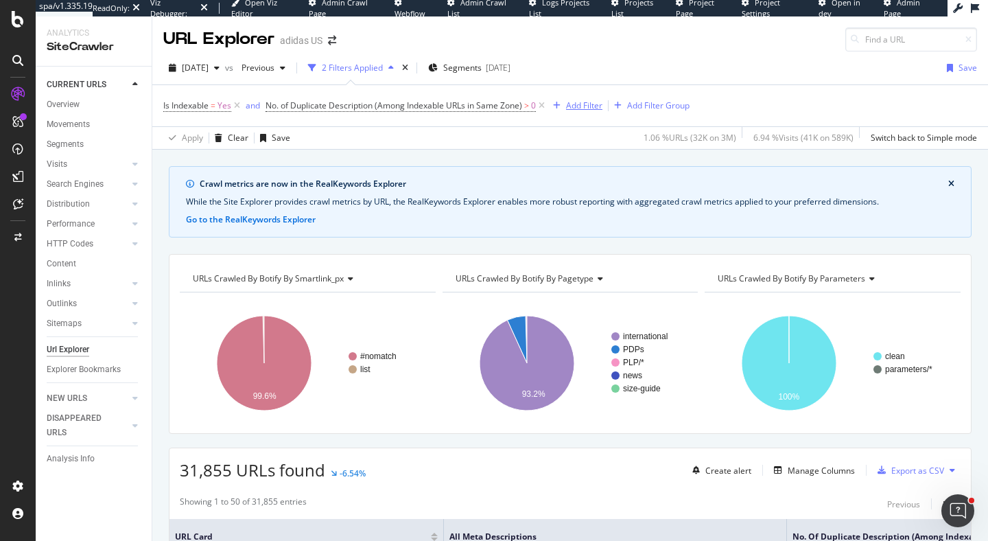
click at [579, 107] on div "Add Filter" at bounding box center [584, 106] width 36 height 12
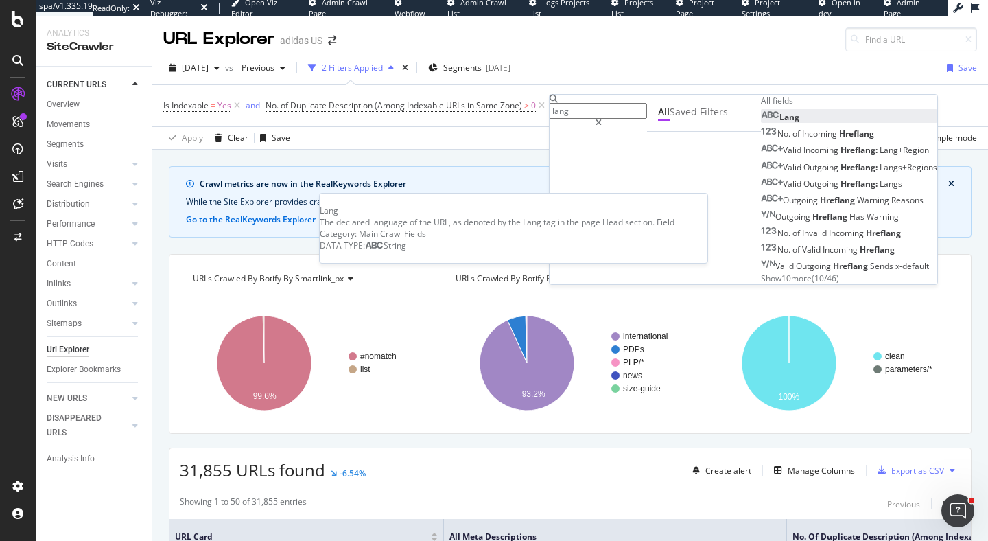
type input "lang"
click at [780, 123] on span "Lang" at bounding box center [790, 117] width 20 height 12
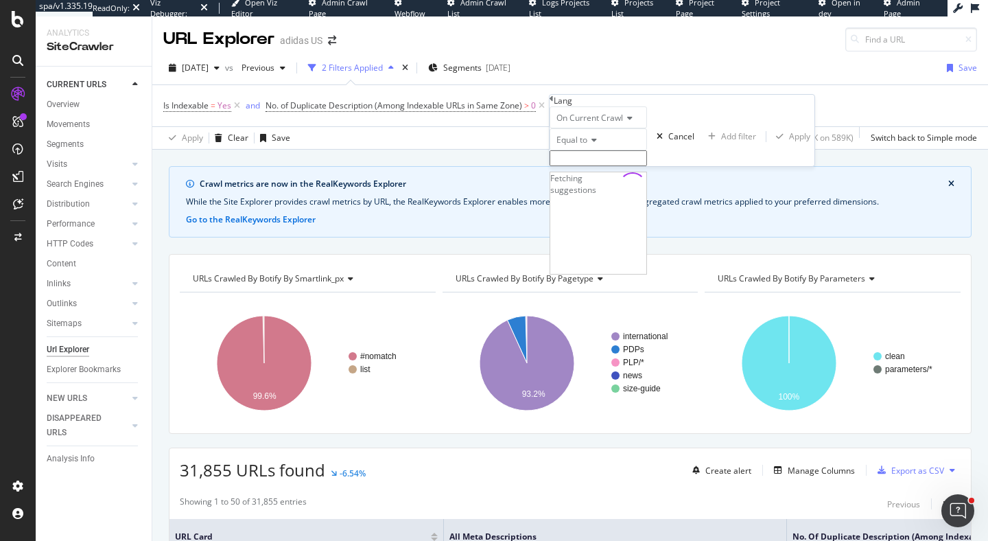
click at [606, 166] on input "text" at bounding box center [598, 158] width 97 height 16
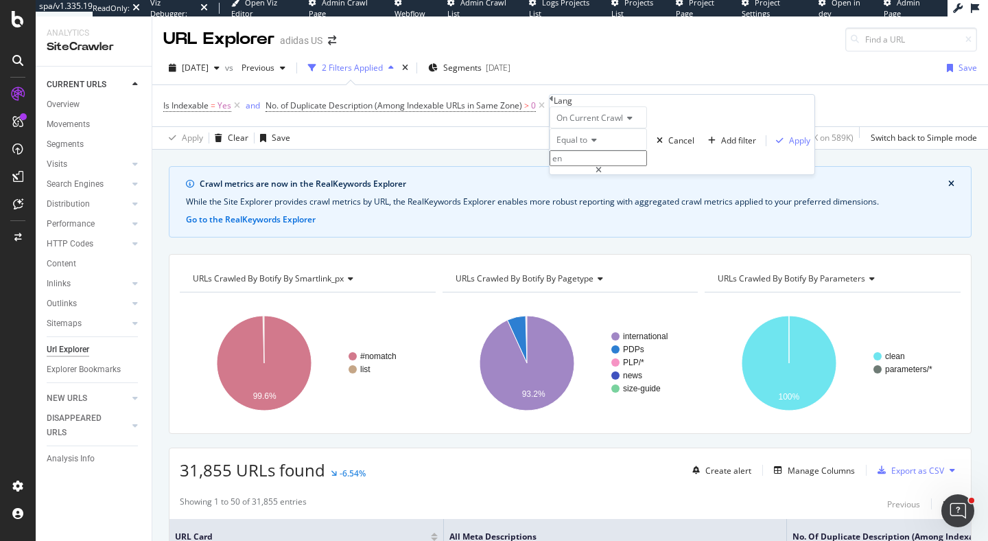
type input "e"
click at [582, 179] on span "en" at bounding box center [568, 173] width 28 height 12
type input "en"
click at [697, 174] on div "On Current Crawl Equal to en en Cancel Add filter Apply" at bounding box center [682, 140] width 265 height 68
click at [789, 146] on div "Apply" at bounding box center [799, 141] width 21 height 12
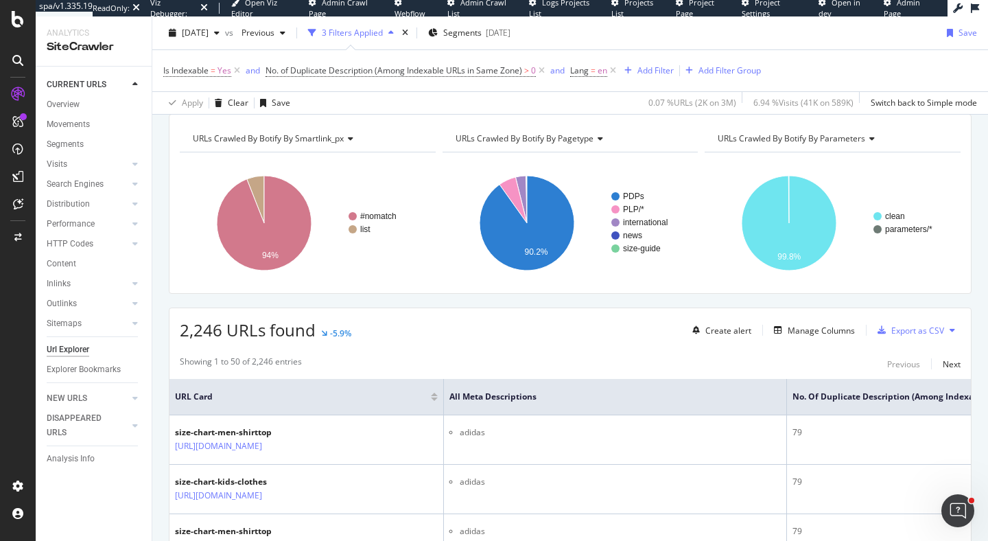
scroll to position [111, 0]
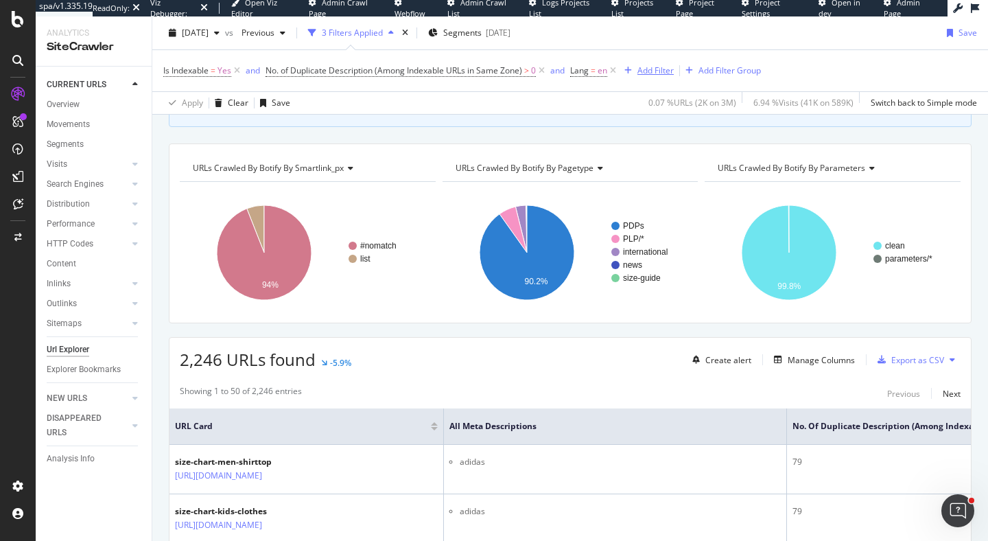
click at [667, 70] on div "Add Filter" at bounding box center [656, 71] width 36 height 12
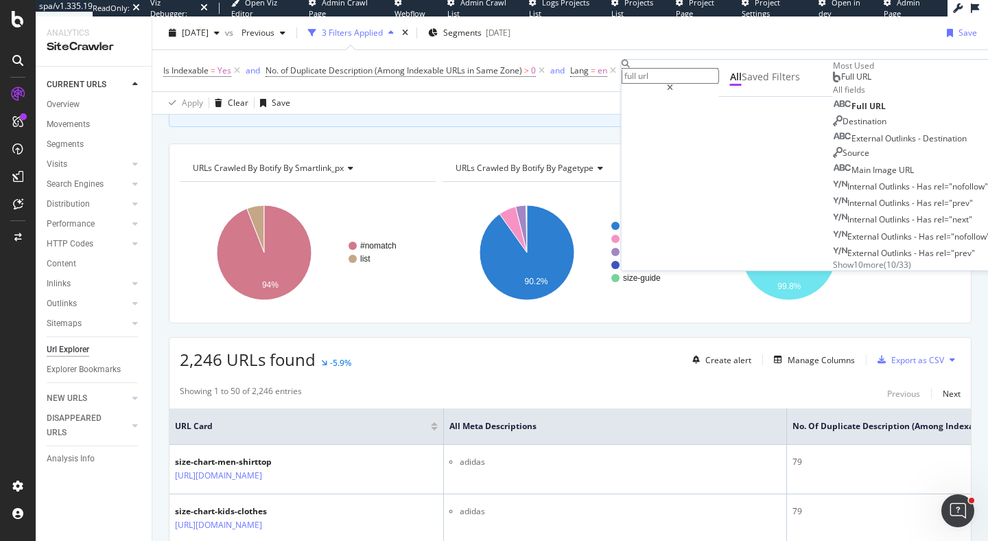
type input "full url"
click at [842, 82] on span "Full URL" at bounding box center [857, 77] width 30 height 12
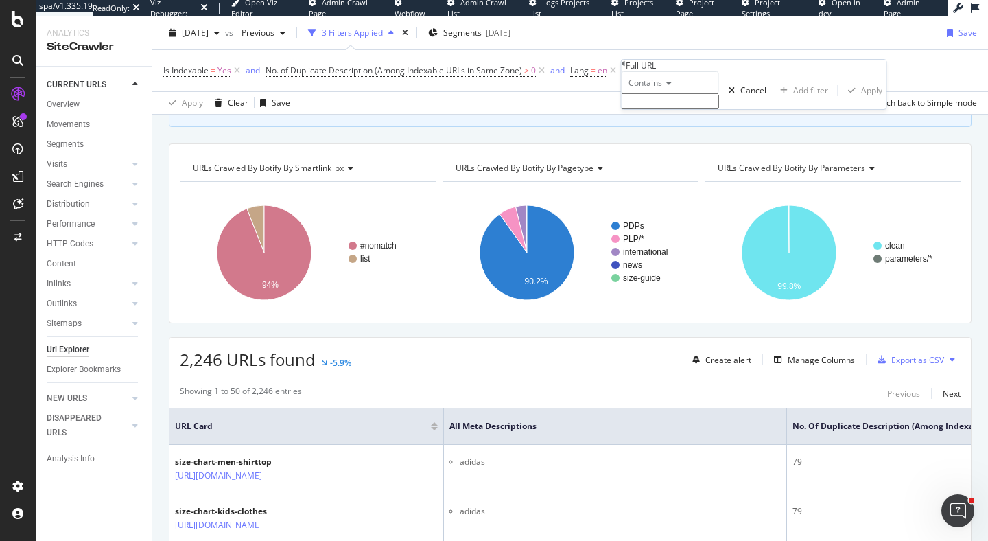
click at [672, 109] on input "text" at bounding box center [670, 101] width 97 height 16
type input "/us/"
click at [861, 100] on div "Apply" at bounding box center [871, 95] width 21 height 12
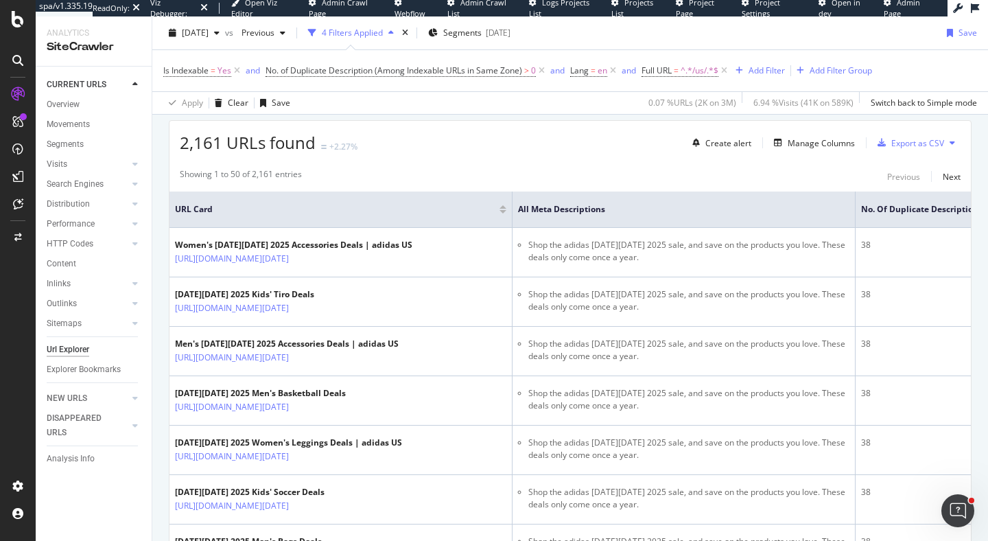
scroll to position [328, 0]
click at [763, 73] on div "Add Filter" at bounding box center [767, 71] width 36 height 12
click at [544, 145] on div "2,161 URLs found +2.27% Create alert Manage Columns Export as CSV" at bounding box center [571, 137] width 802 height 34
click at [776, 69] on div "Add Filter" at bounding box center [767, 71] width 36 height 12
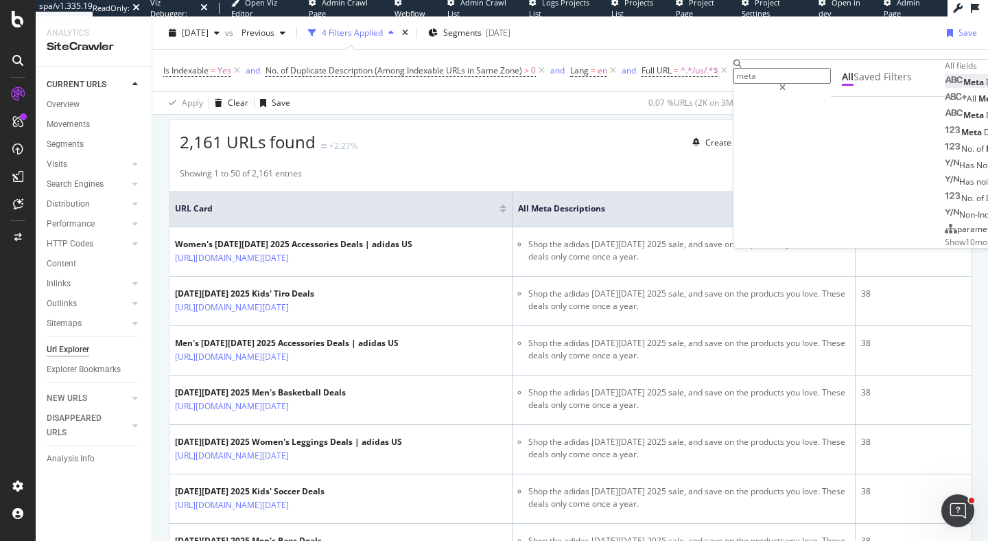
type input "meta"
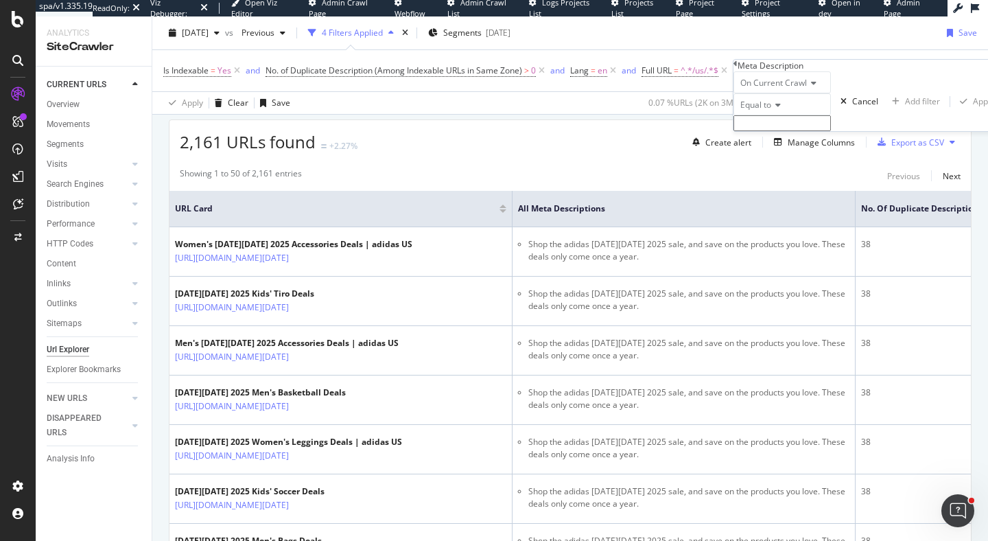
click at [813, 131] on input "text" at bounding box center [782, 123] width 97 height 16
type input "B"
click at [763, 115] on div "Equal to" at bounding box center [782, 104] width 97 height 22
click at [797, 217] on div "Contains" at bounding box center [782, 209] width 96 height 14
click at [794, 131] on input "text" at bounding box center [782, 123] width 97 height 16
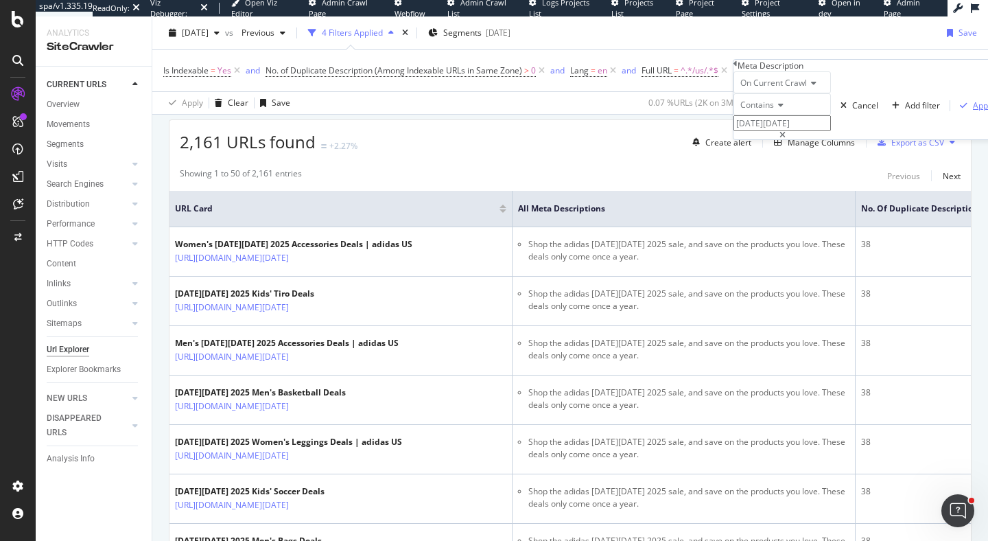
type input "Black Friday"
click at [973, 111] on div "Apply" at bounding box center [983, 106] width 21 height 12
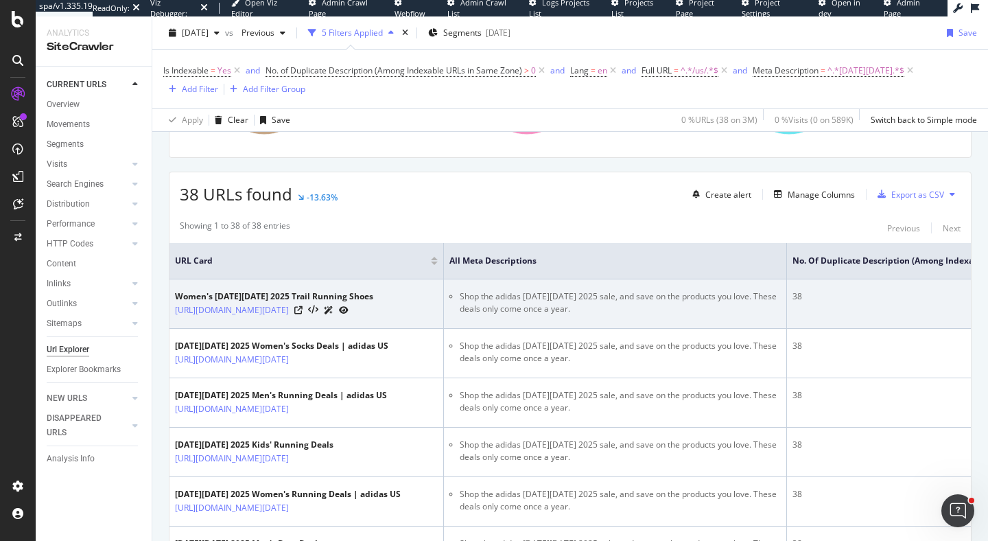
scroll to position [291, 0]
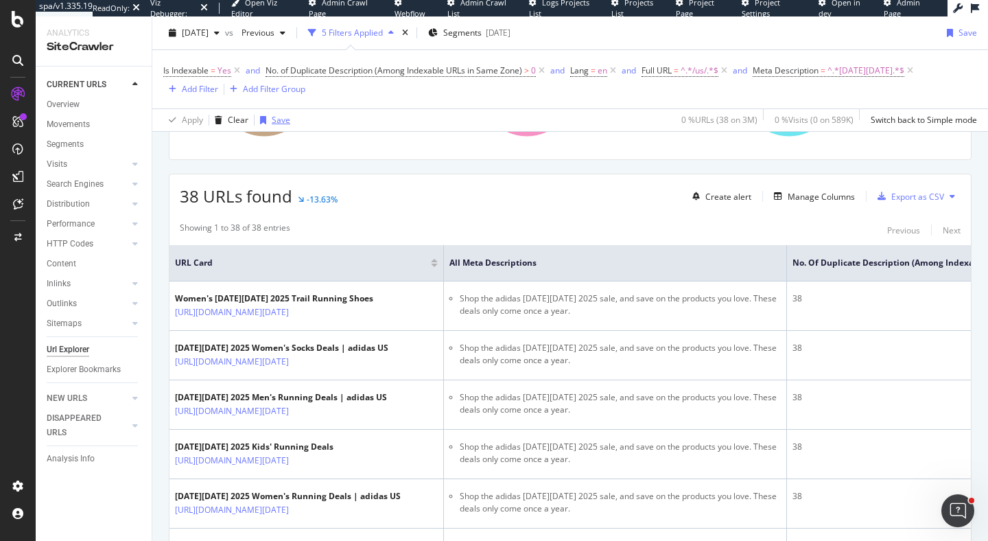
click at [281, 121] on div "Save" at bounding box center [281, 120] width 19 height 12
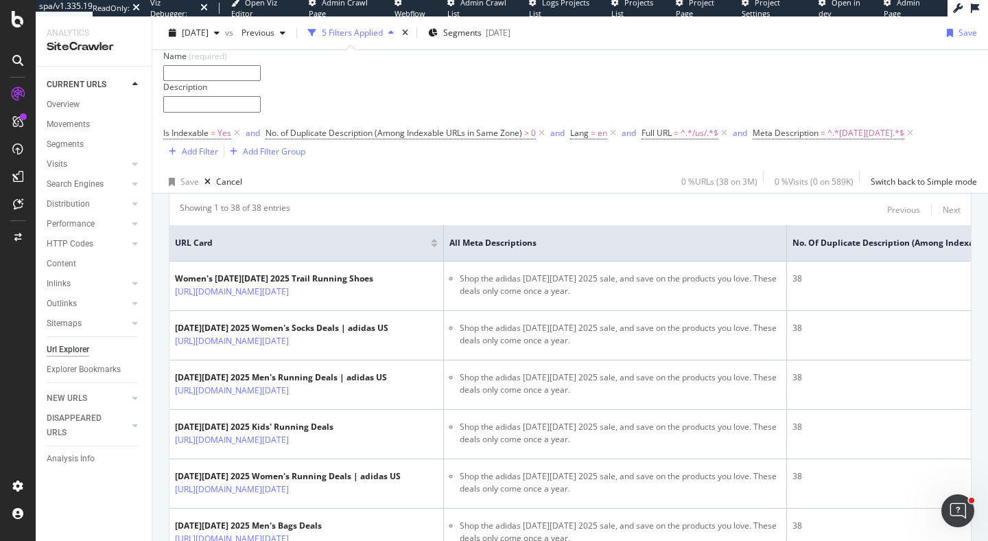
click at [261, 73] on input "text" at bounding box center [211, 73] width 97 height 16
type input "Adidas Duplicate Meta Descriptions for Black Friday"
click at [179, 186] on div "button" at bounding box center [171, 182] width 17 height 8
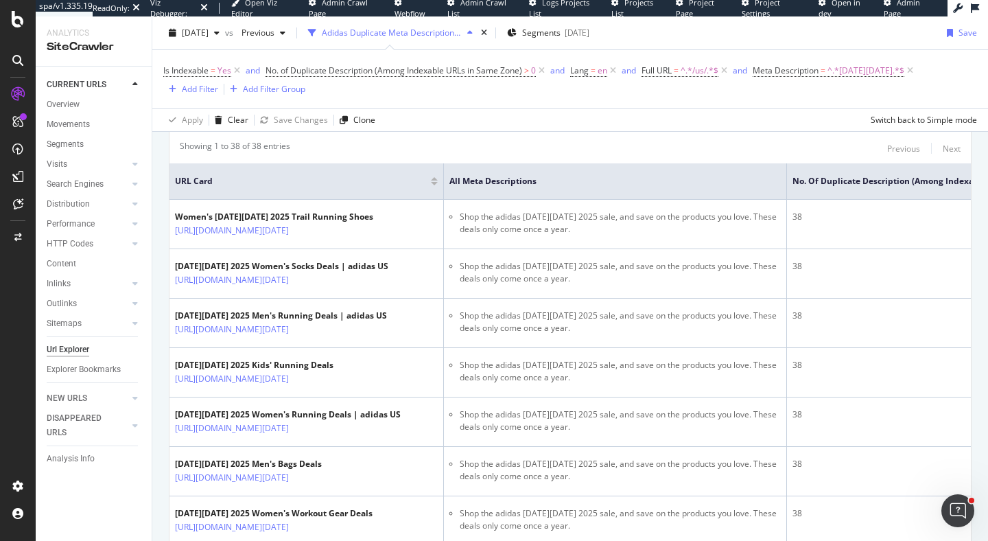
scroll to position [291, 0]
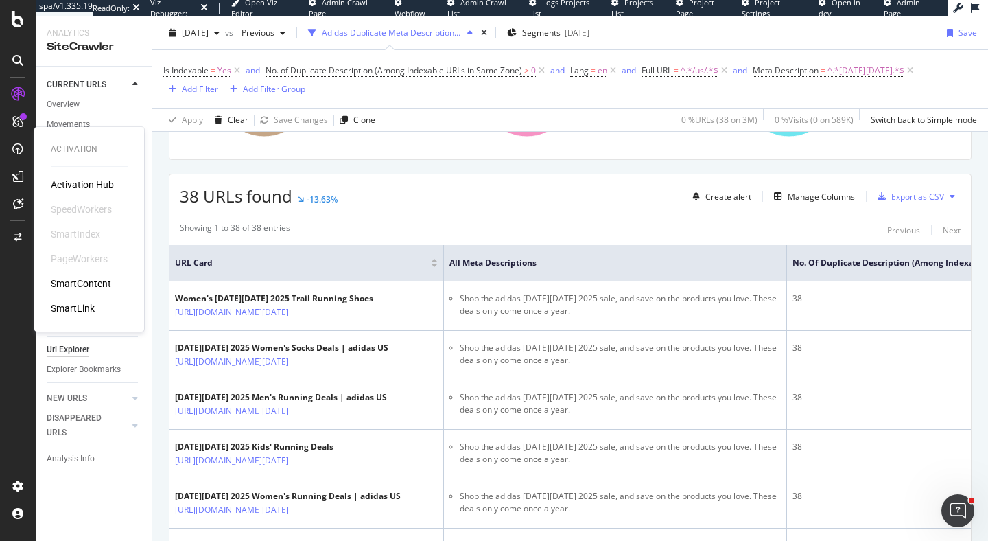
click at [64, 283] on div "SmartContent" at bounding box center [81, 284] width 60 height 14
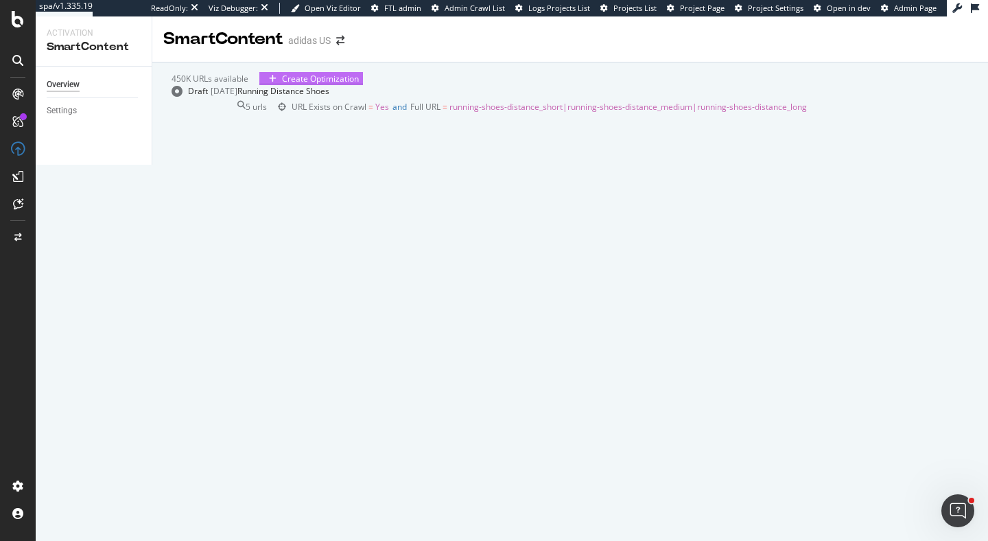
click at [359, 82] on div "Create Optimization" at bounding box center [320, 79] width 77 height 12
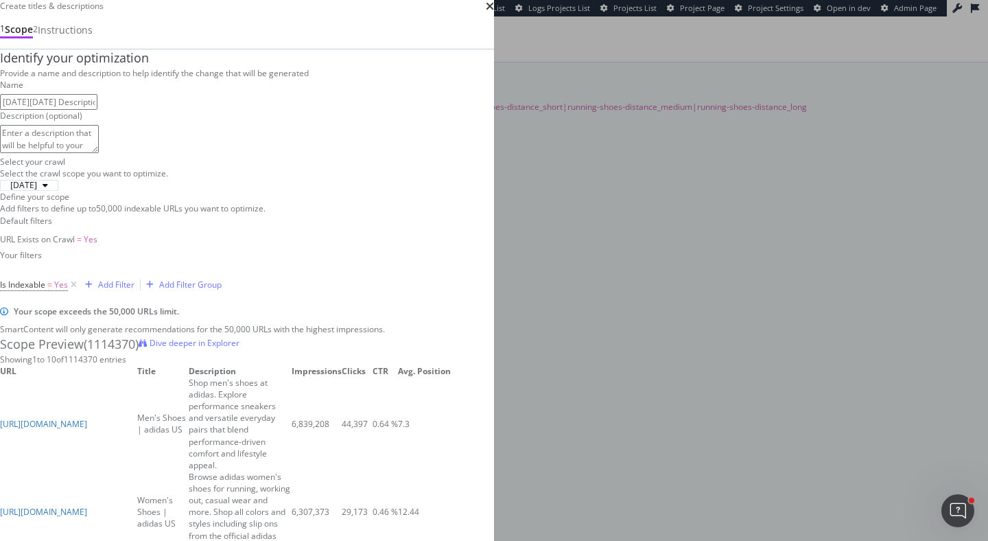
scroll to position [391, 0]
type input "[DATE][DATE] Descriptions"
click at [135, 279] on div "Add Filter" at bounding box center [116, 285] width 36 height 12
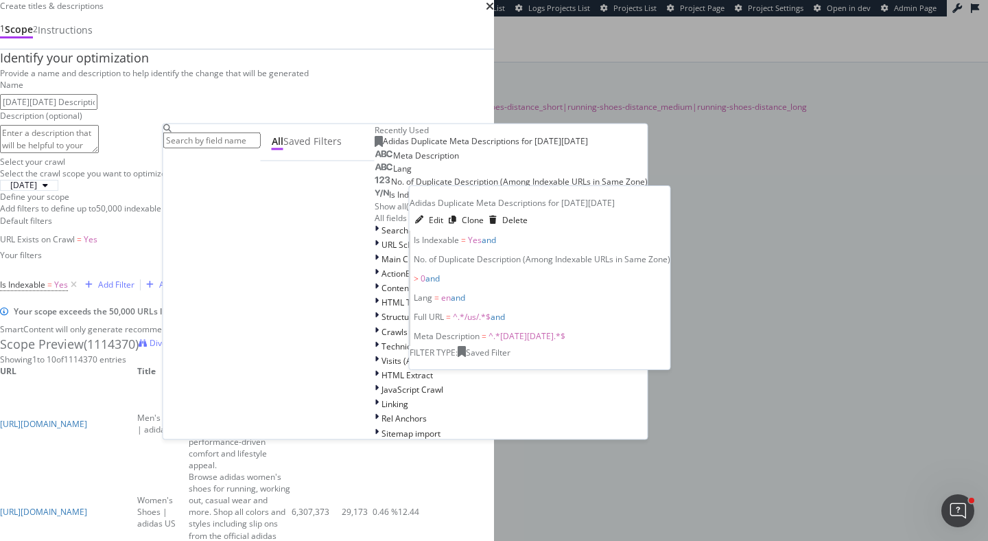
click at [383, 147] on span "Adidas Duplicate Meta Descriptions for Black Friday" at bounding box center [485, 141] width 205 height 12
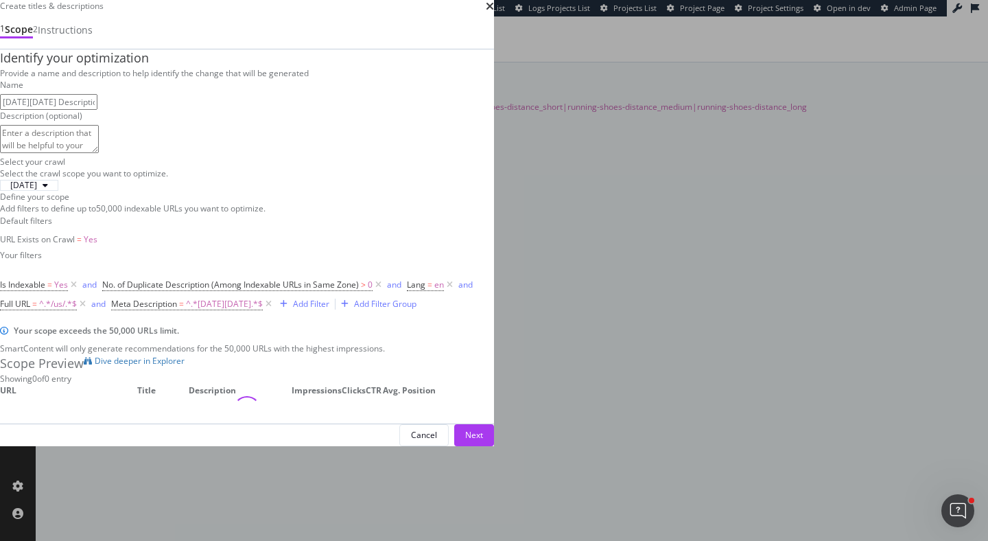
scroll to position [338, 0]
drag, startPoint x: 170, startPoint y: 239, endPoint x: 311, endPoint y: 238, distance: 141.4
click at [311, 325] on div "Your scope exceeds the 50,000 URLs limit." at bounding box center [254, 331] width 480 height 12
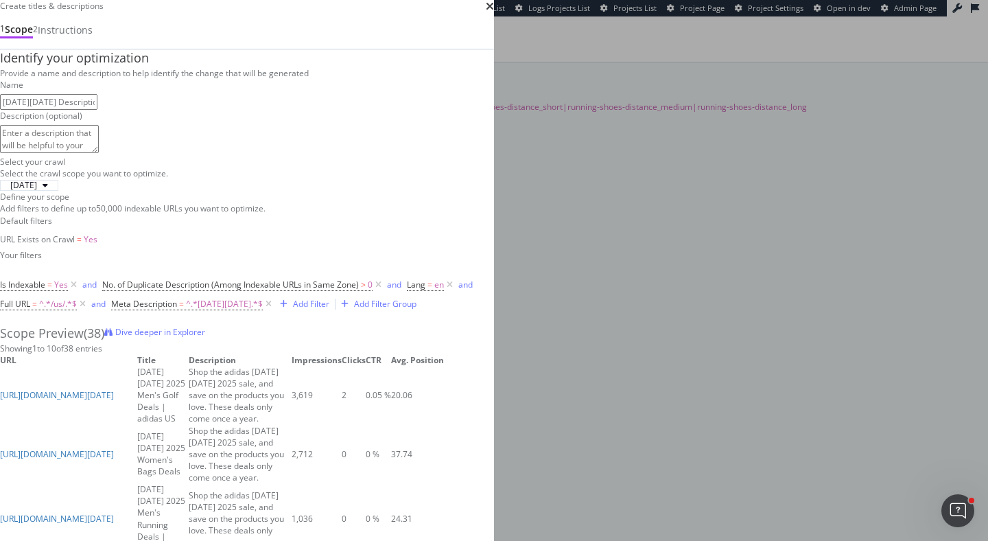
scroll to position [391, 0]
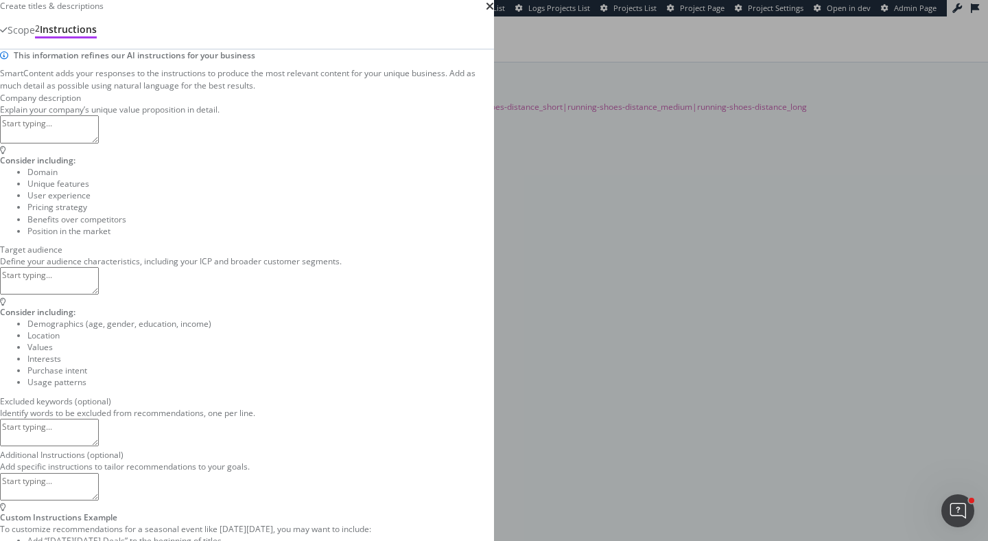
scroll to position [0, 0]
click at [99, 143] on textarea "modal" at bounding box center [49, 128] width 99 height 27
type textarea "Adidas"
click at [99, 294] on textarea "To enrich screen reader interactions, please activate Accessibility in Grammarl…" at bounding box center [49, 280] width 99 height 27
type textarea "l"
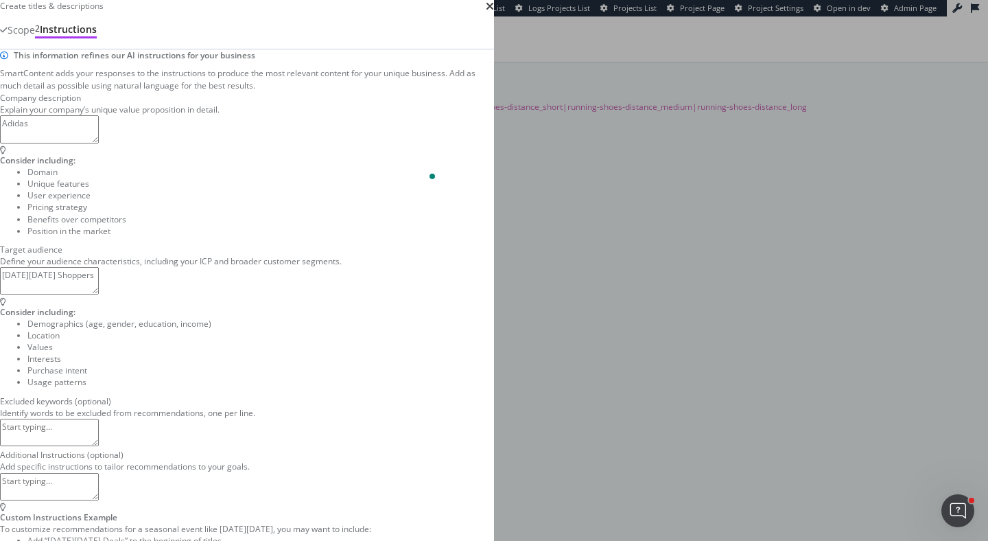
type textarea "[DATE][DATE] Shoppers"
click at [99, 419] on textarea "modal" at bounding box center [49, 432] width 99 height 27
click at [99, 473] on textarea "To enrich screen reader interactions, please activate Accessibility in Grammarl…" at bounding box center [49, 486] width 99 height 27
type textarea "Append Title tags with | Adidas"
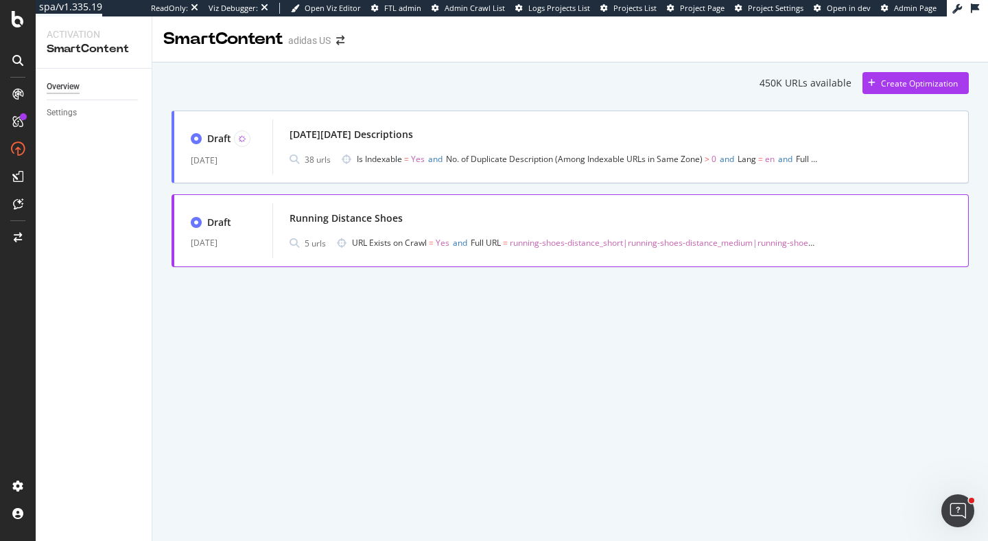
click at [375, 221] on div "Running Distance Shoes" at bounding box center [346, 218] width 113 height 14
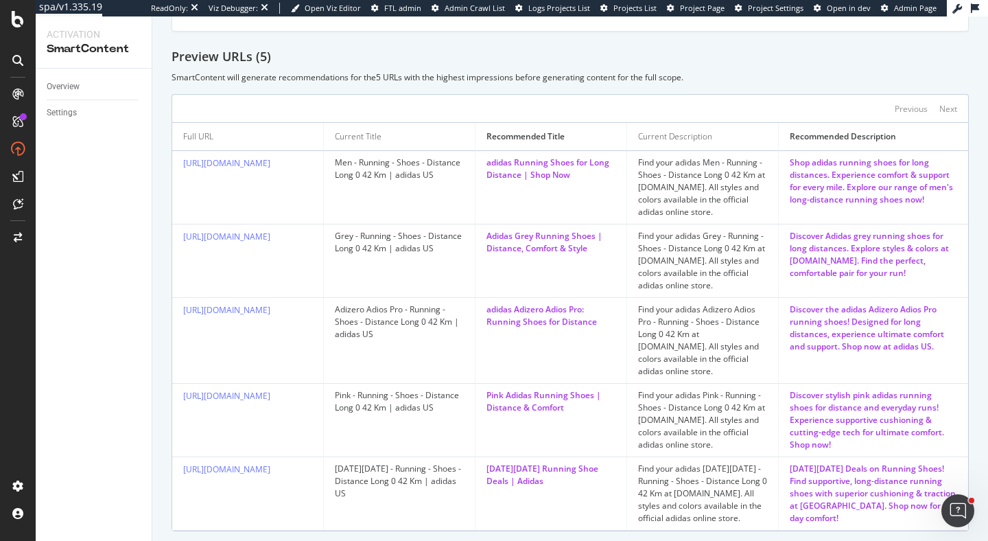
scroll to position [357, 0]
click at [883, 185] on div "Shop adidas running shoes for long distances. Experience comfort & support for …" at bounding box center [873, 180] width 167 height 49
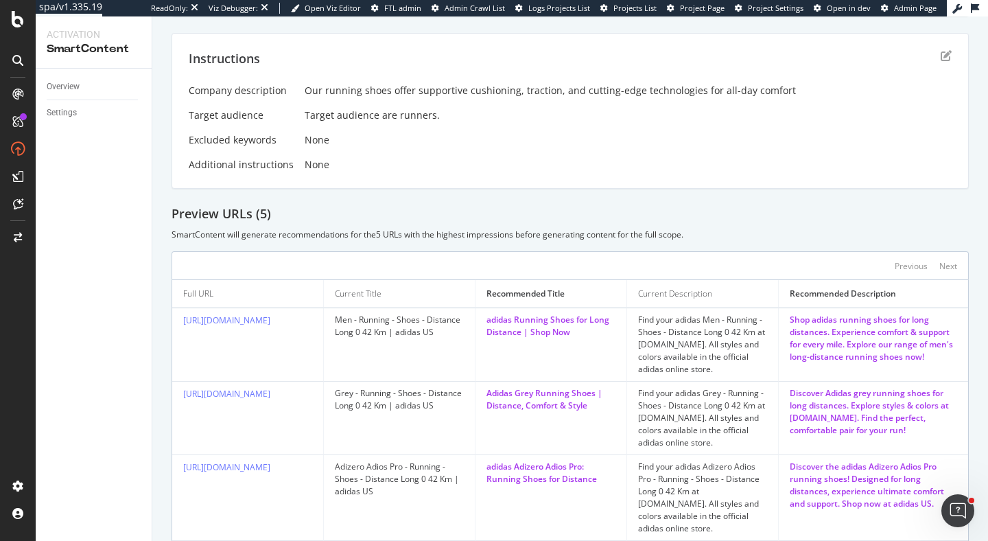
scroll to position [0, 0]
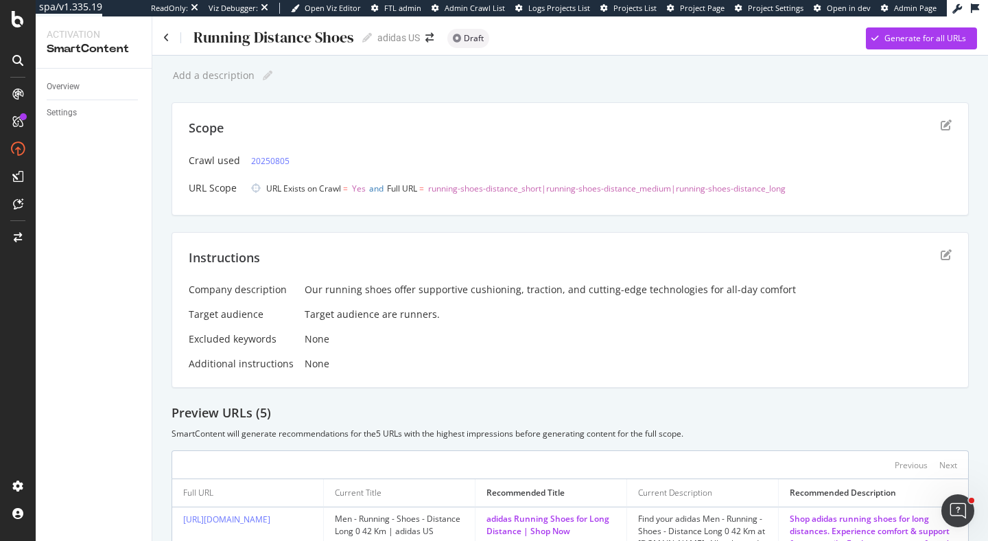
click at [164, 43] on div "Running Distance Shoes Running Distance Shoes" at bounding box center [267, 37] width 209 height 21
click at [163, 38] on icon at bounding box center [166, 38] width 6 height 10
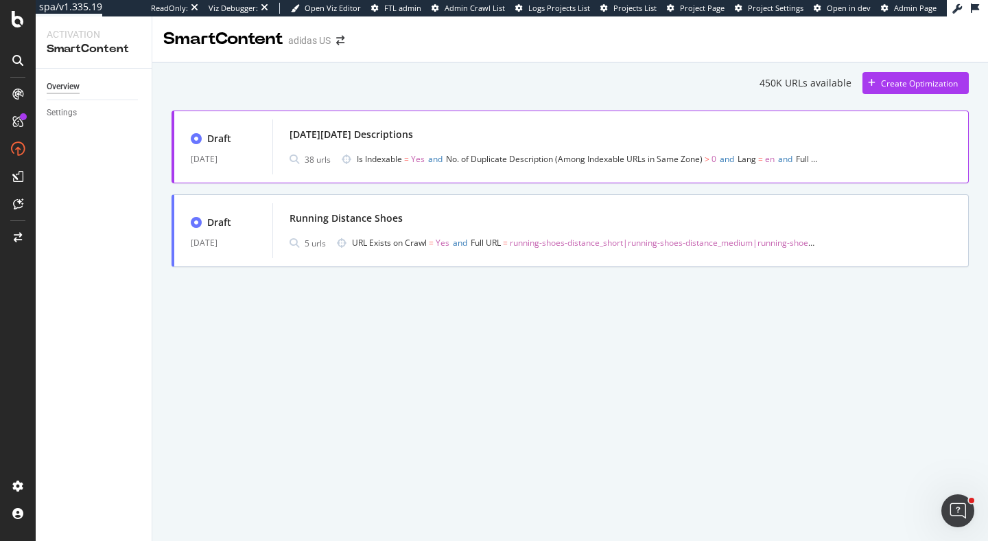
click at [362, 156] on span "Is Indexable" at bounding box center [379, 159] width 45 height 12
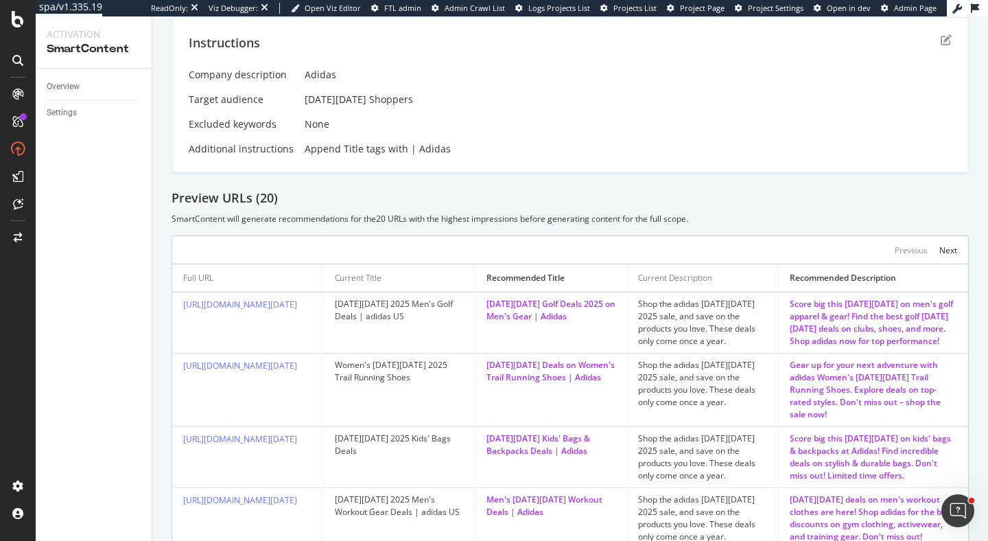
scroll to position [187, 0]
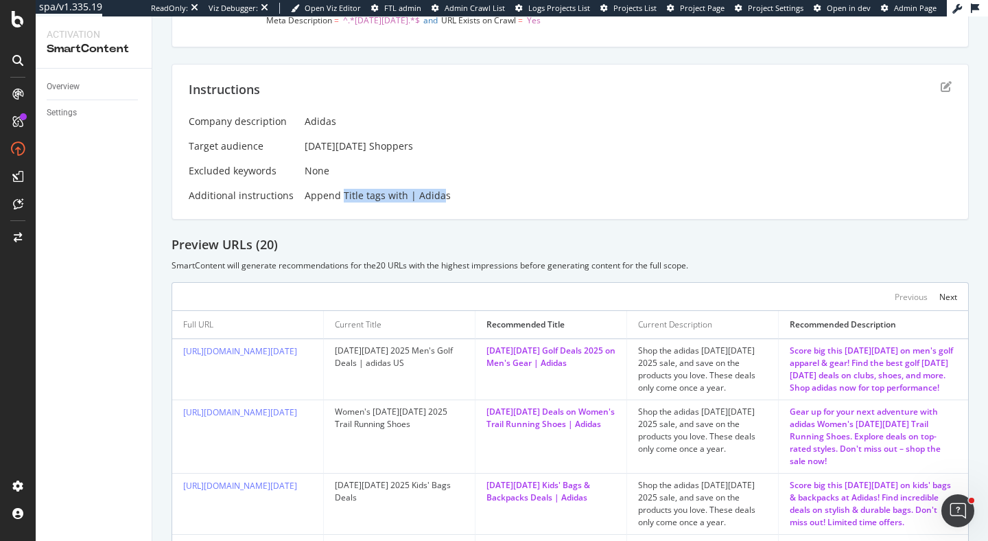
drag, startPoint x: 338, startPoint y: 194, endPoint x: 435, endPoint y: 195, distance: 96.8
click at [435, 195] on div "Append Title tags with | Adidas" at bounding box center [628, 196] width 647 height 14
click at [454, 196] on div "Append Title tags with | Adidas" at bounding box center [628, 196] width 647 height 14
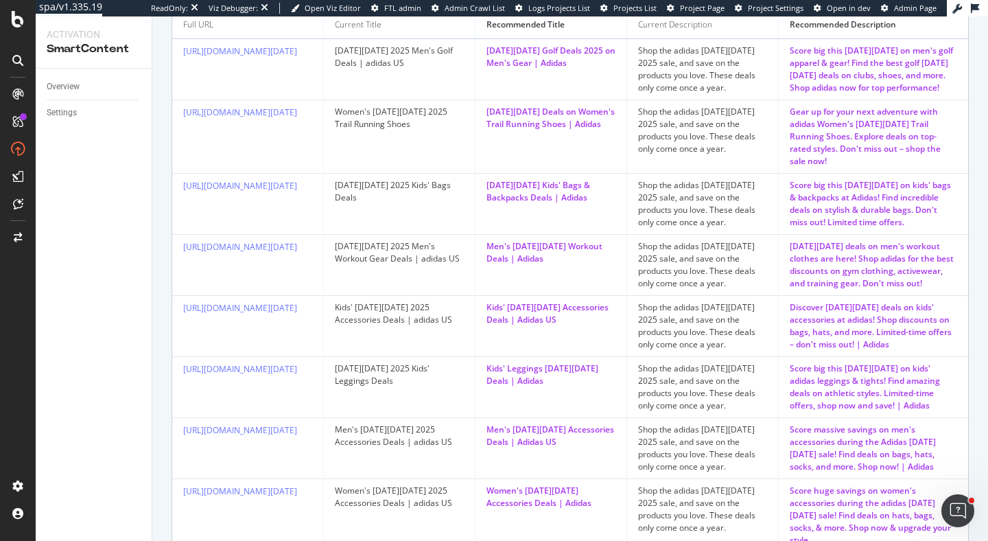
scroll to position [494, 0]
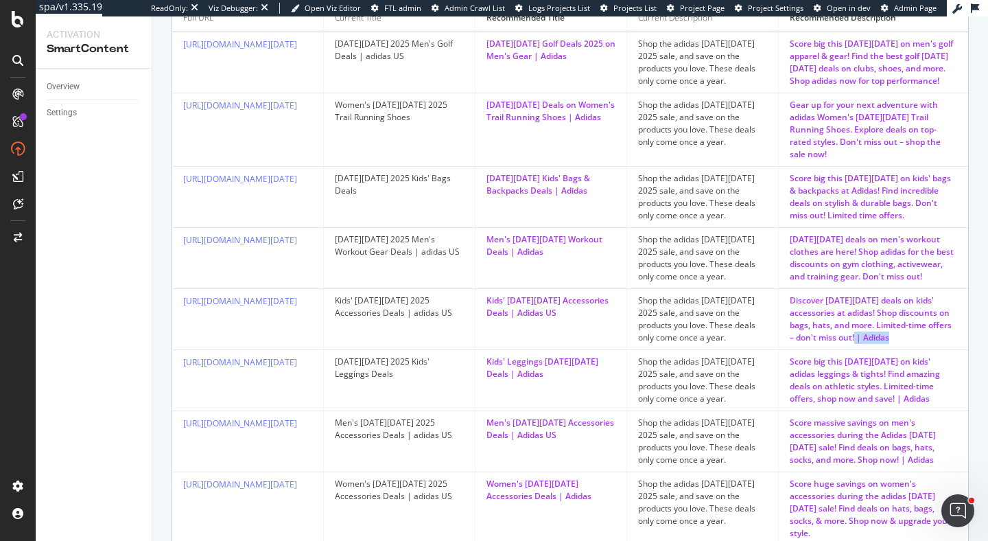
drag, startPoint x: 855, startPoint y: 323, endPoint x: 912, endPoint y: 323, distance: 57.0
click at [912, 323] on div "Discover [DATE][DATE] deals on kids' accessories at adidas! Shop discounts on b…" at bounding box center [873, 318] width 167 height 49
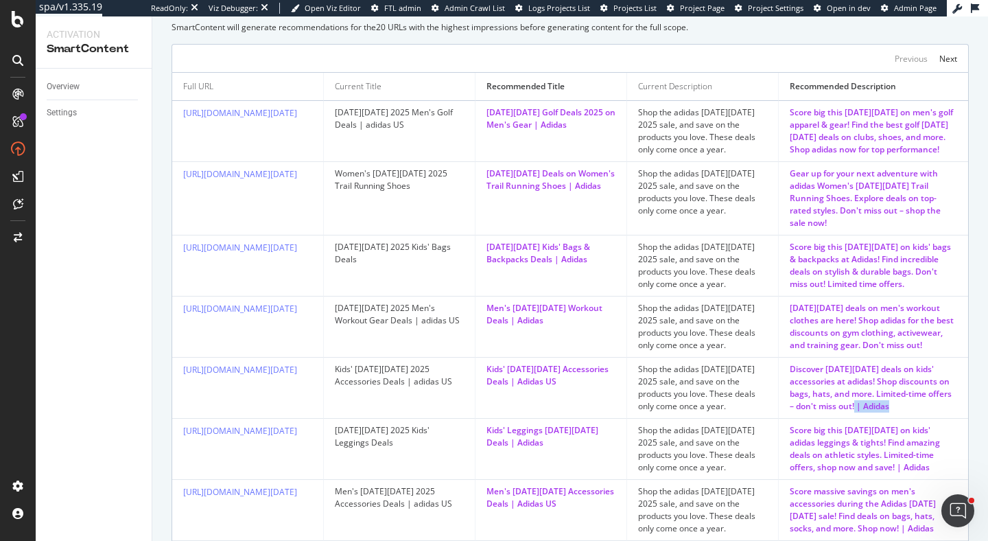
scroll to position [427, 0]
click at [721, 275] on div "Shop the adidas [DATE][DATE] 2025 sale, and save on the products you love. Thes…" at bounding box center [702, 264] width 129 height 49
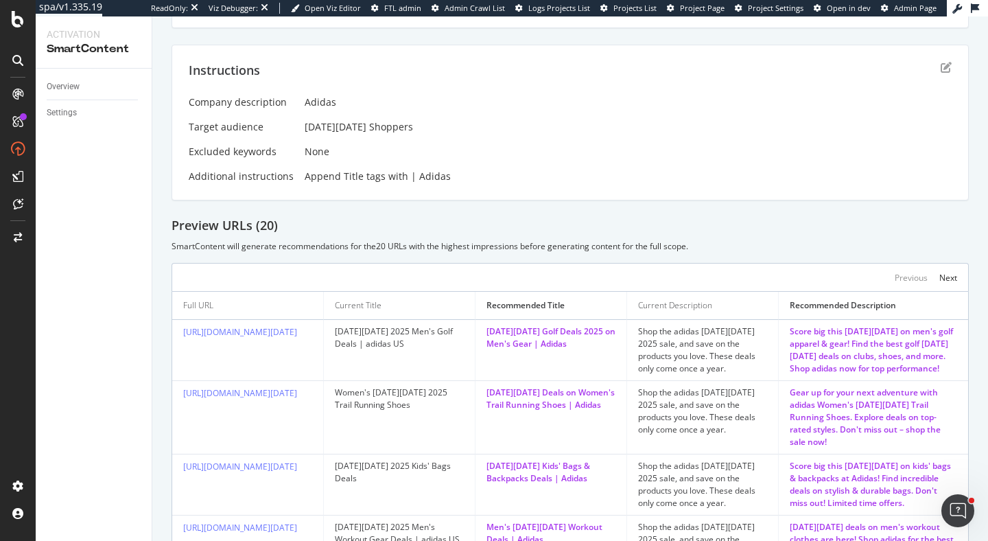
scroll to position [0, 0]
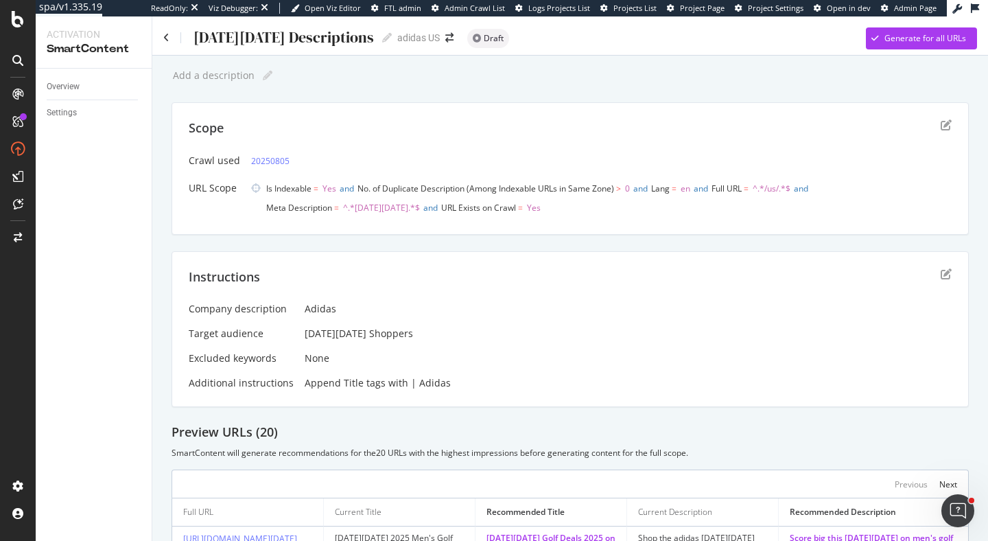
click at [939, 271] on div "Instructions" at bounding box center [570, 285] width 763 height 34
click at [943, 272] on icon "edit" at bounding box center [946, 273] width 11 height 11
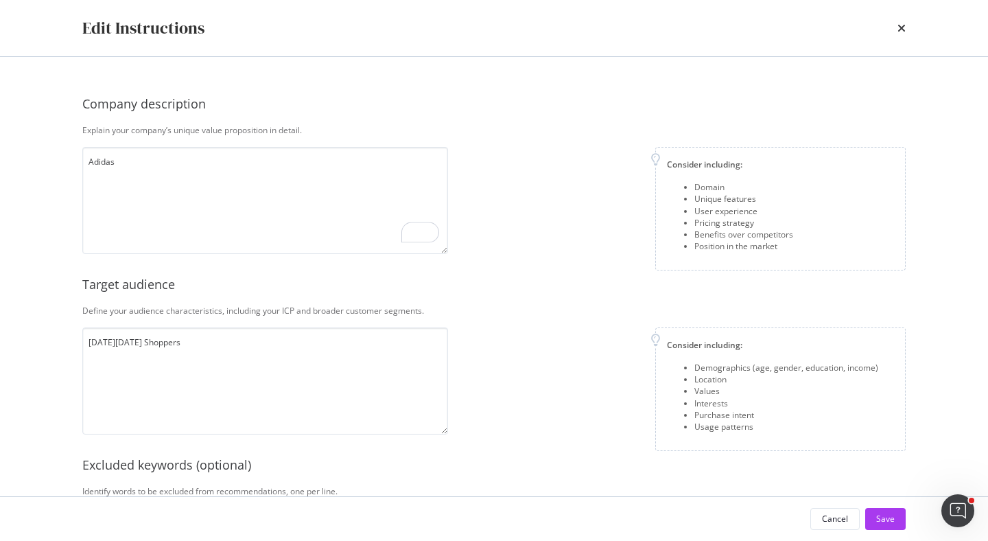
scroll to position [262, 0]
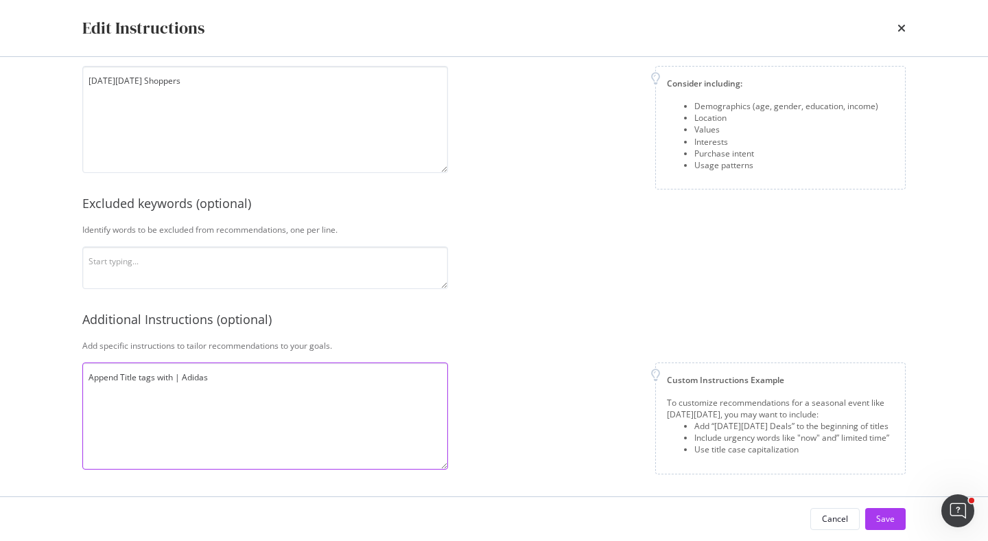
click at [277, 380] on textarea "Append Title tags with | Adidas" at bounding box center [265, 415] width 366 height 107
click at [186, 377] on textarea "Append Title tags with | Adidas Alw" at bounding box center [265, 415] width 366 height 107
click at [175, 392] on textarea "Append Title tags with | adidas Alw" at bounding box center [265, 415] width 366 height 107
type textarea "Append Title tags with | adidas Always use lowercase when referencing adidas"
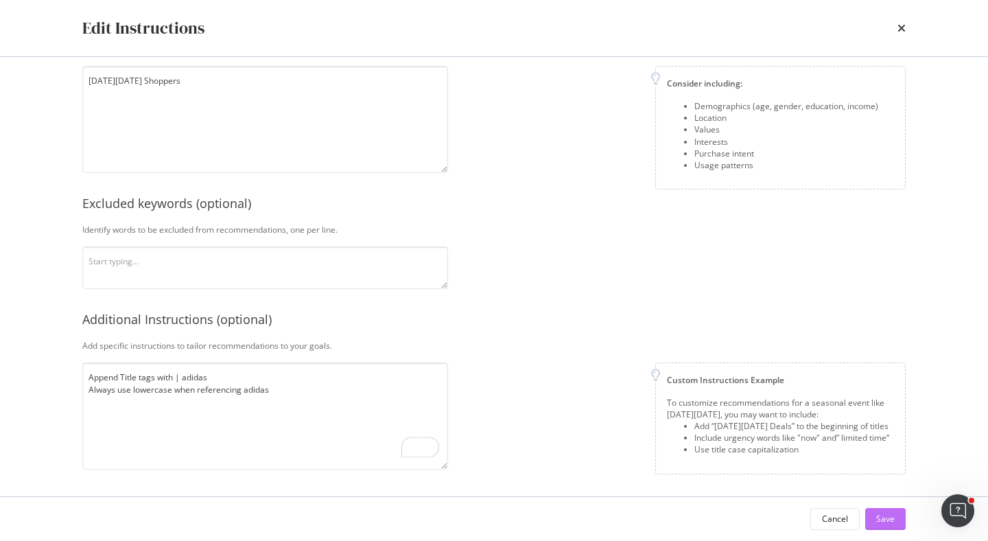
click at [888, 518] on div "Save" at bounding box center [886, 519] width 19 height 12
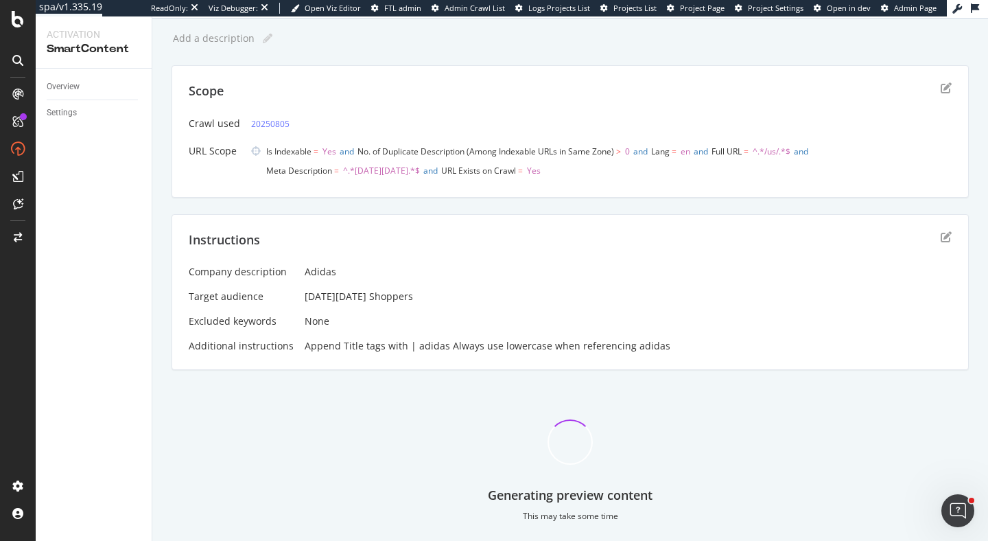
scroll to position [46, 0]
